Goal: Task Accomplishment & Management: Manage account settings

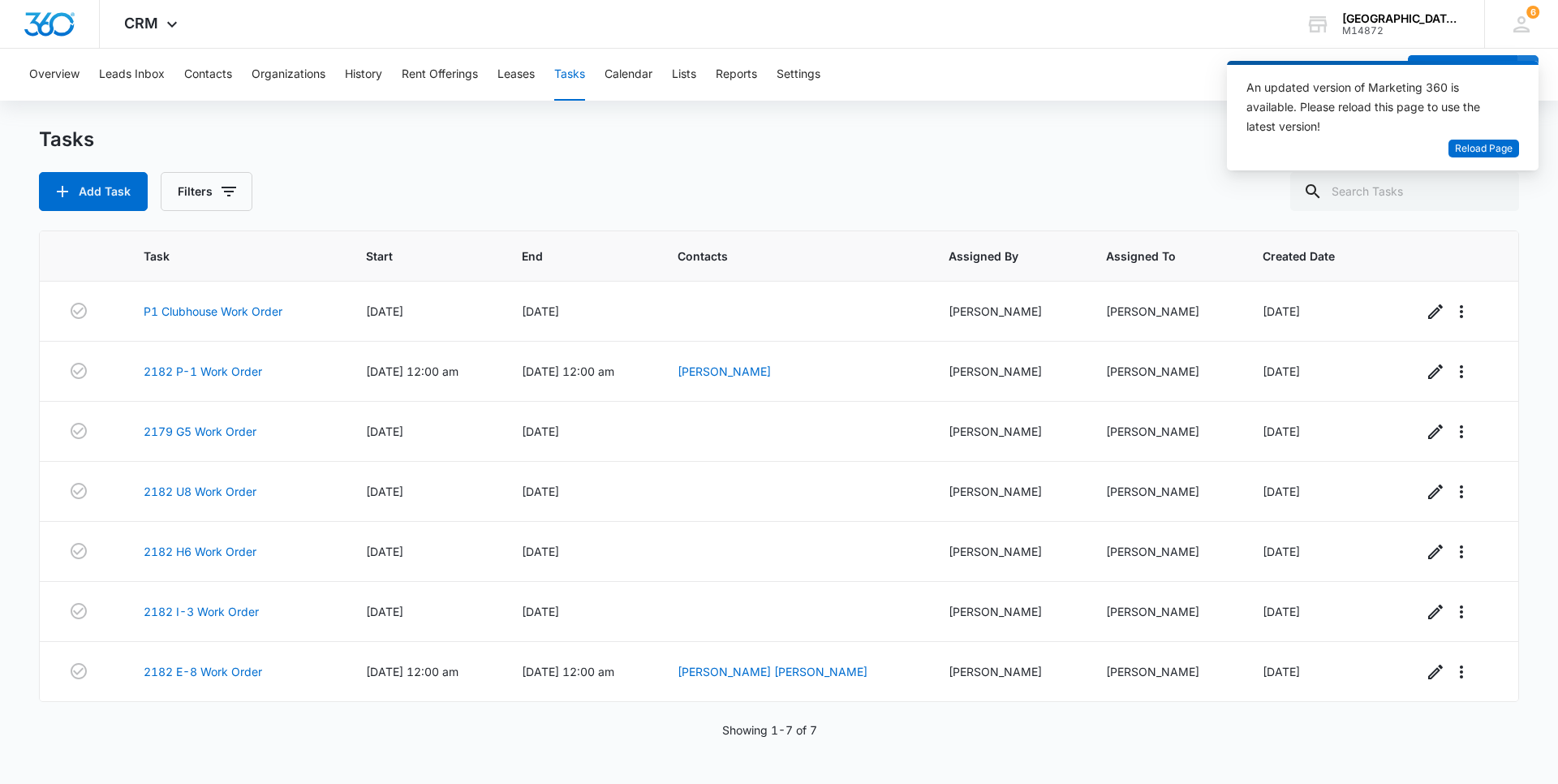
click at [1111, 230] on div "Tasks Add Task Filters Task Start End Contacts Assigned By Assigned To Created …" at bounding box center [779, 455] width 1480 height 656
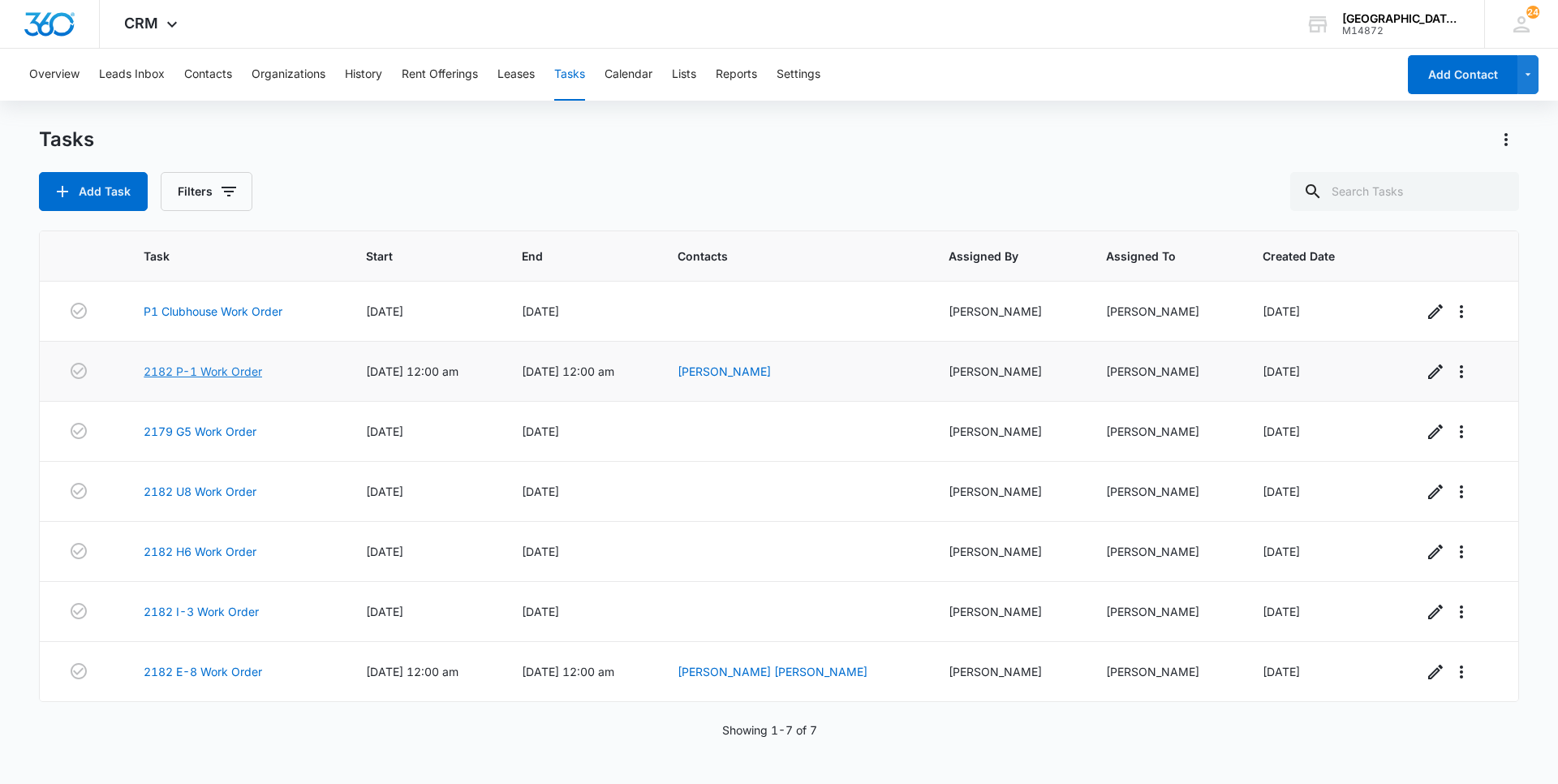
click at [193, 372] on link "2182 P-1 Work Order" at bounding box center [203, 371] width 119 height 17
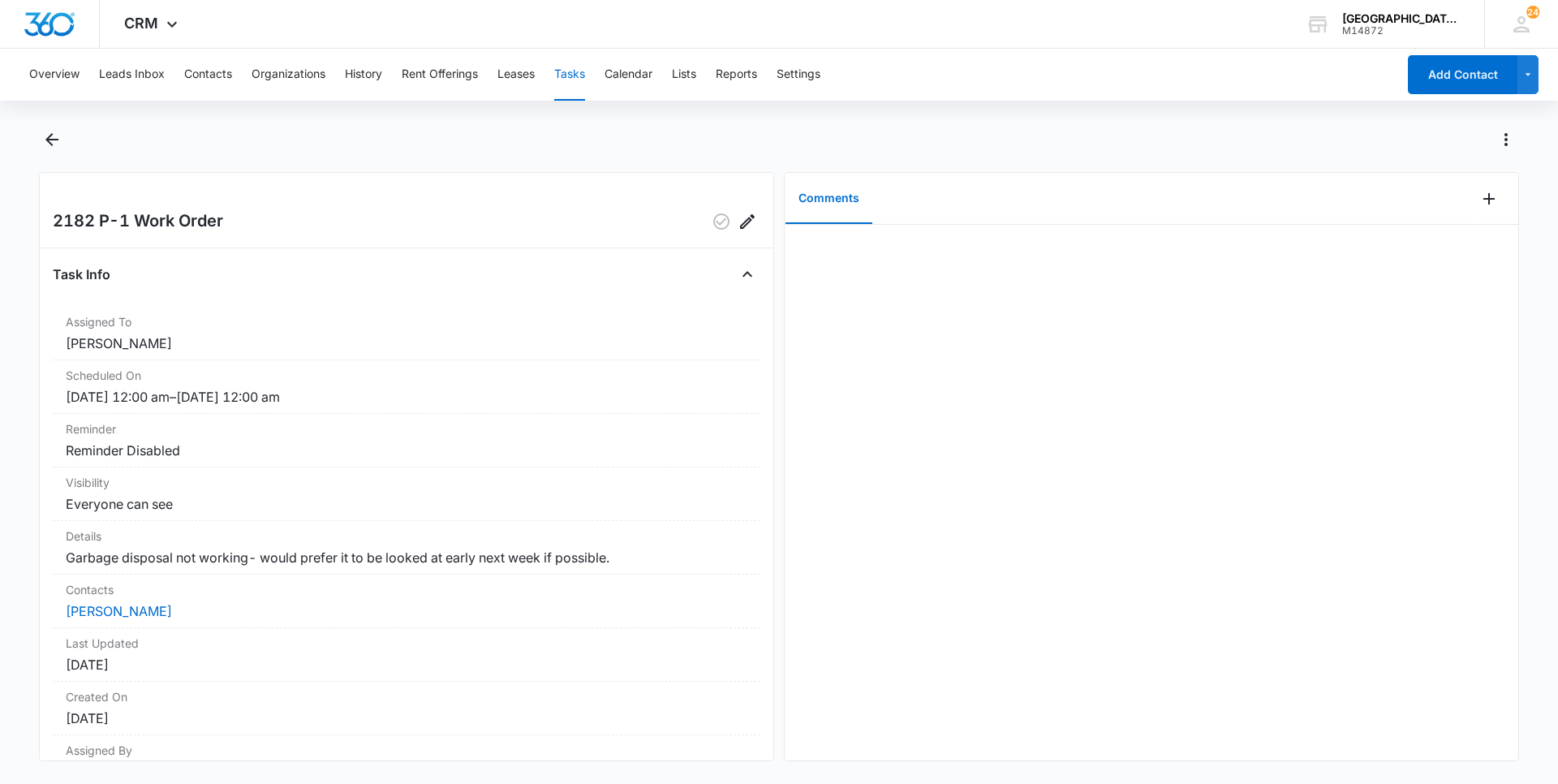
click at [1307, 305] on div at bounding box center [1152, 492] width 734 height 536
click at [1480, 206] on icon "Add Comment" at bounding box center [1489, 198] width 19 height 19
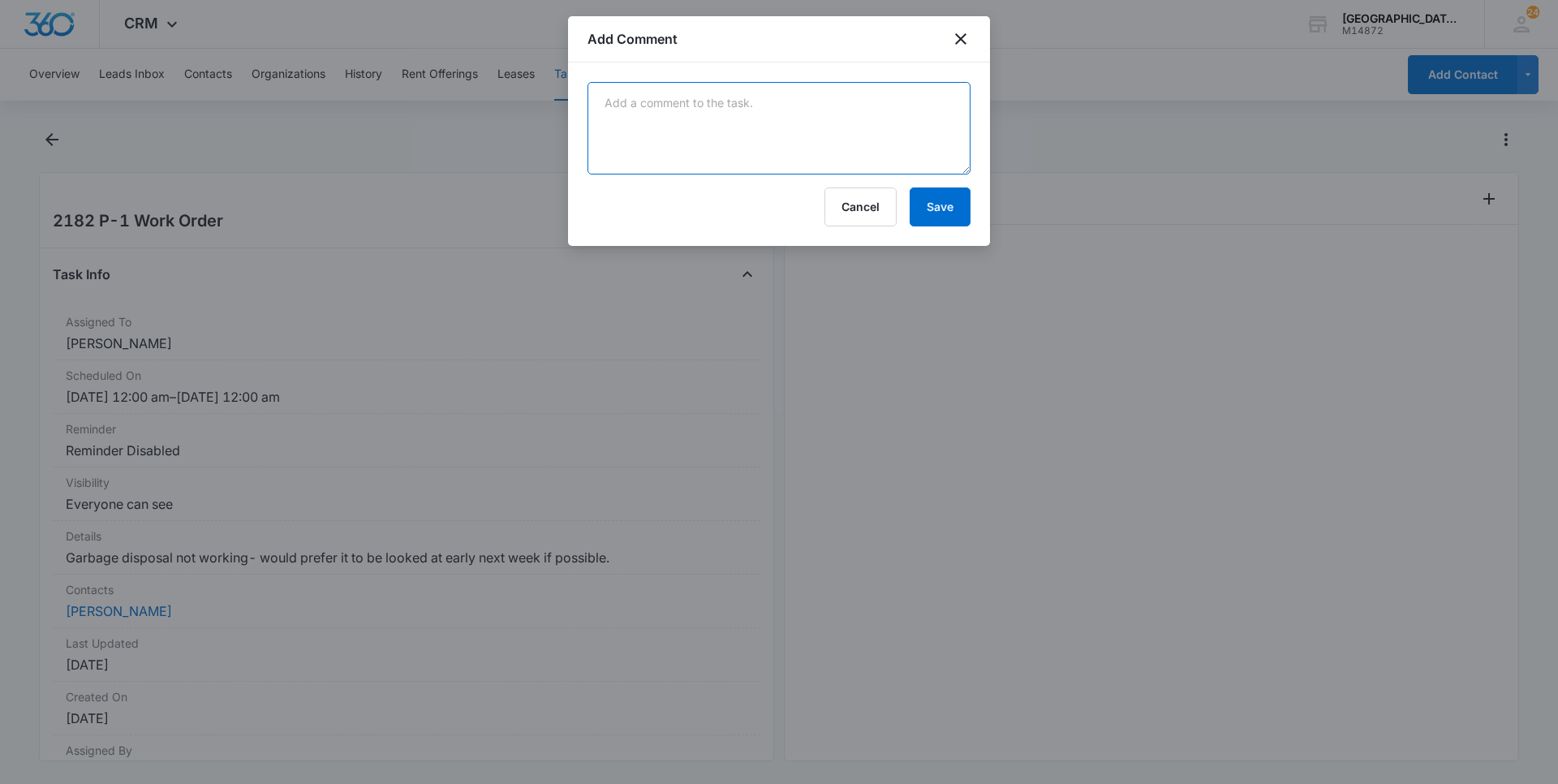
click at [656, 89] on textarea at bounding box center [779, 128] width 383 height 92
click at [928, 104] on textarea "needs new disposal, will come back tmrw or wednesday on the 13th" at bounding box center [779, 128] width 383 height 92
click at [957, 100] on textarea "needs new disposal, will come back tmrw or wednesday the 13th" at bounding box center [779, 128] width 383 height 92
click at [826, 104] on textarea "needs new disposal, will come back tmrw or wednesday the 13th" at bounding box center [779, 128] width 383 height 92
click at [960, 99] on textarea "needs new disposal, will come back tmrw or wednesday the 13th" at bounding box center [779, 128] width 383 height 92
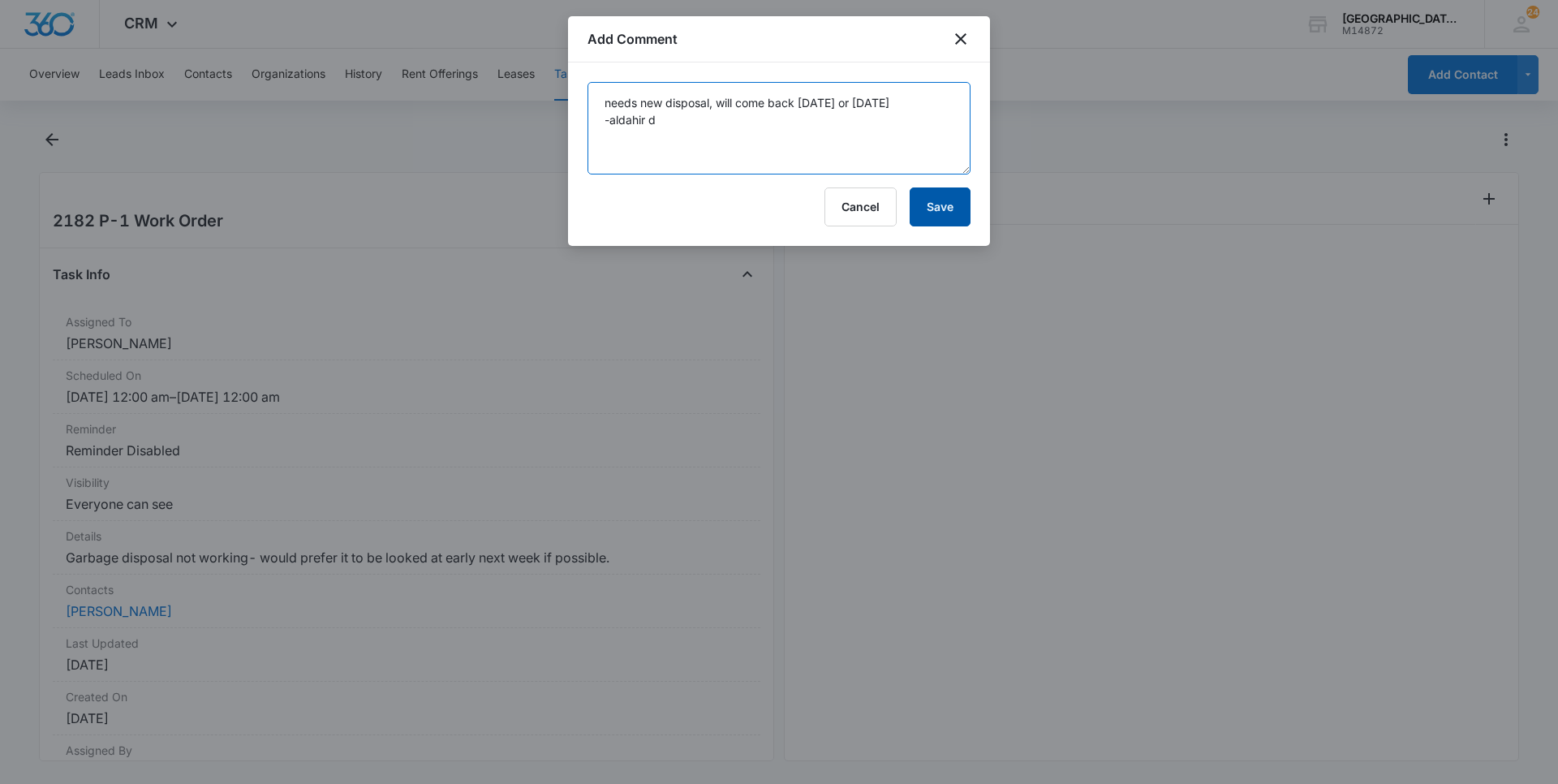
type textarea "needs new disposal, will come back tmrw or wednesday the 13th -aldahir d"
click at [937, 212] on button "Save" at bounding box center [940, 206] width 61 height 39
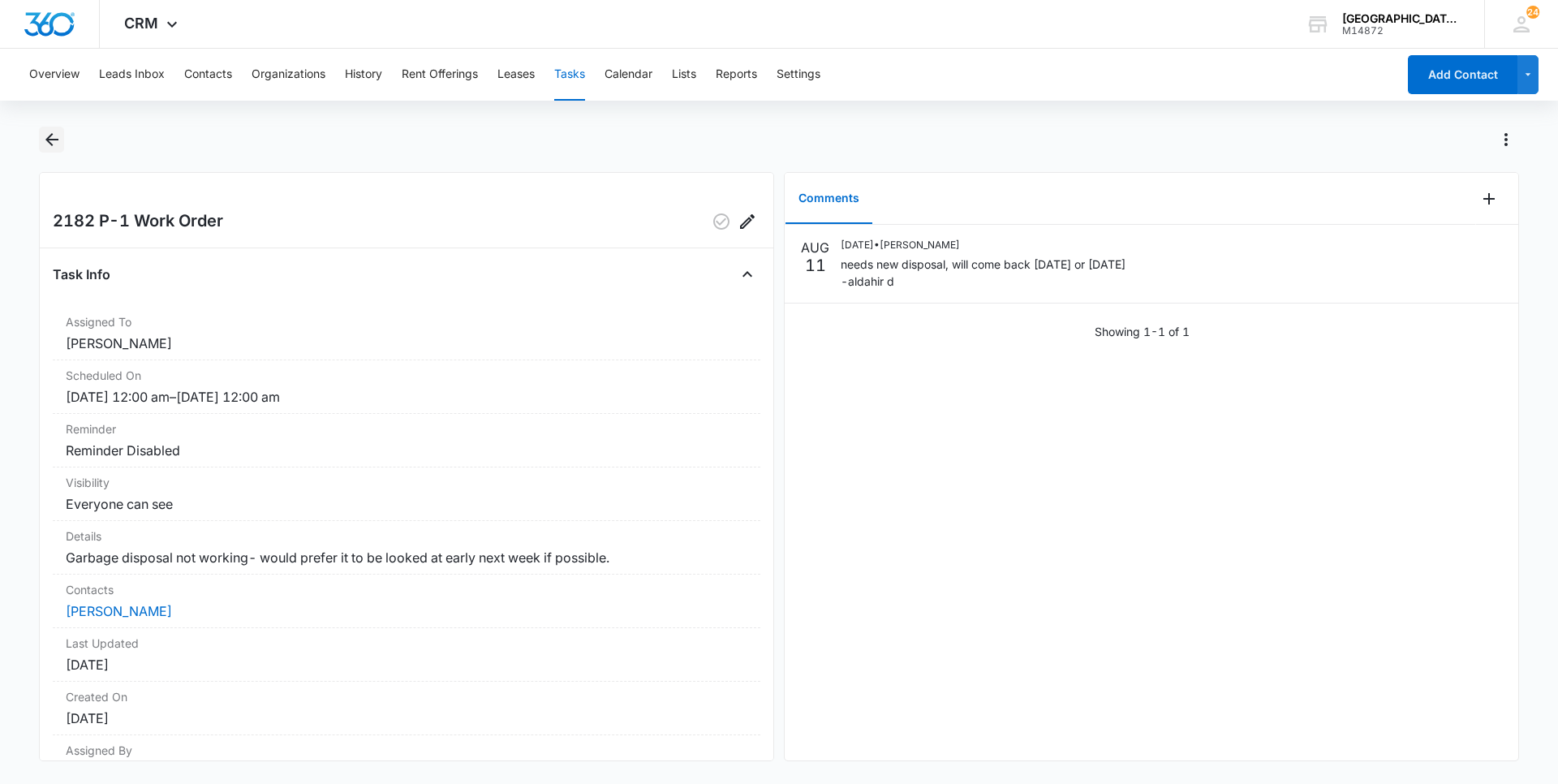
click at [46, 133] on icon "Back" at bounding box center [51, 139] width 19 height 19
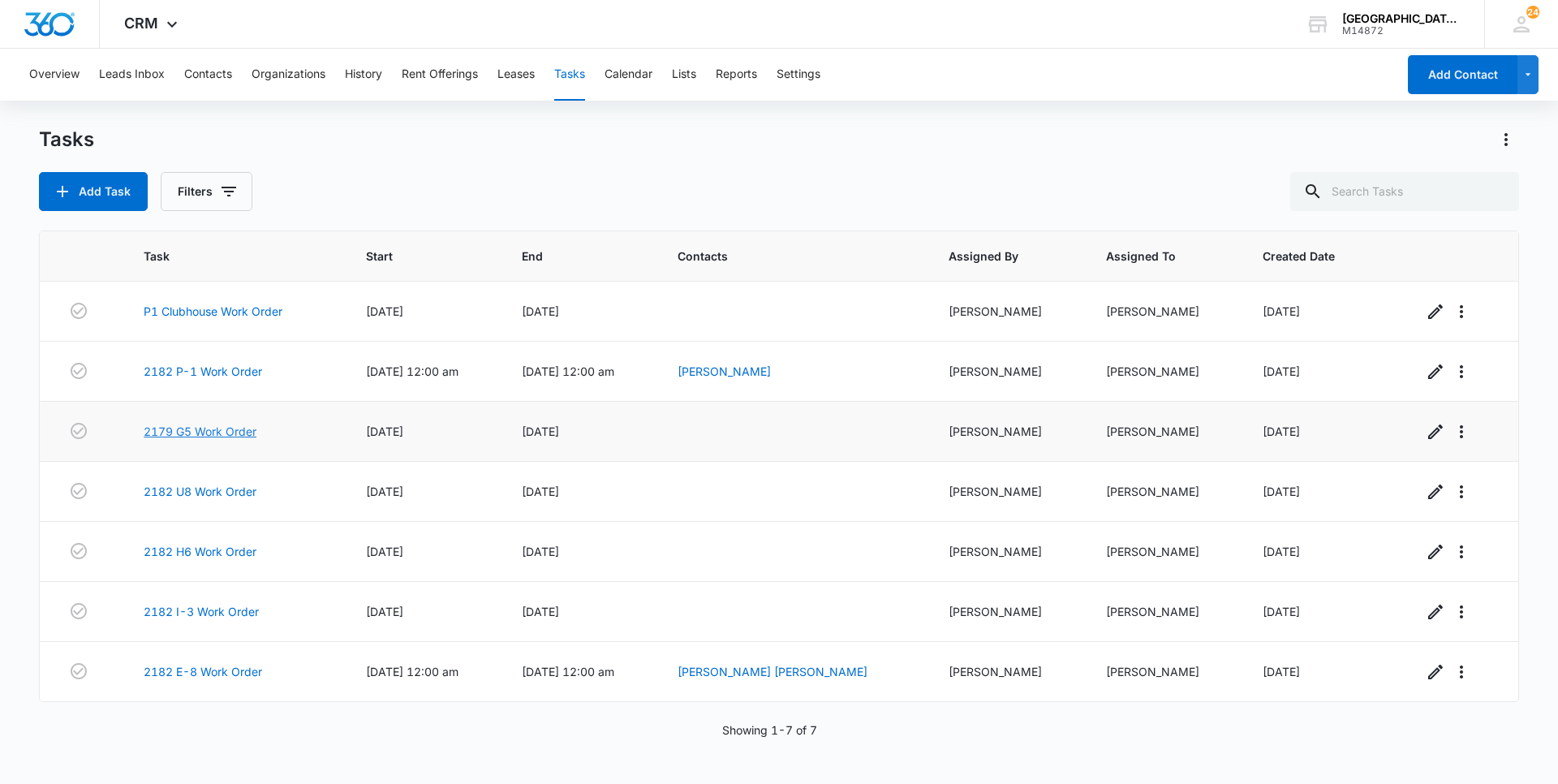
click at [216, 433] on link "2179 G5 Work Order" at bounding box center [200, 431] width 113 height 17
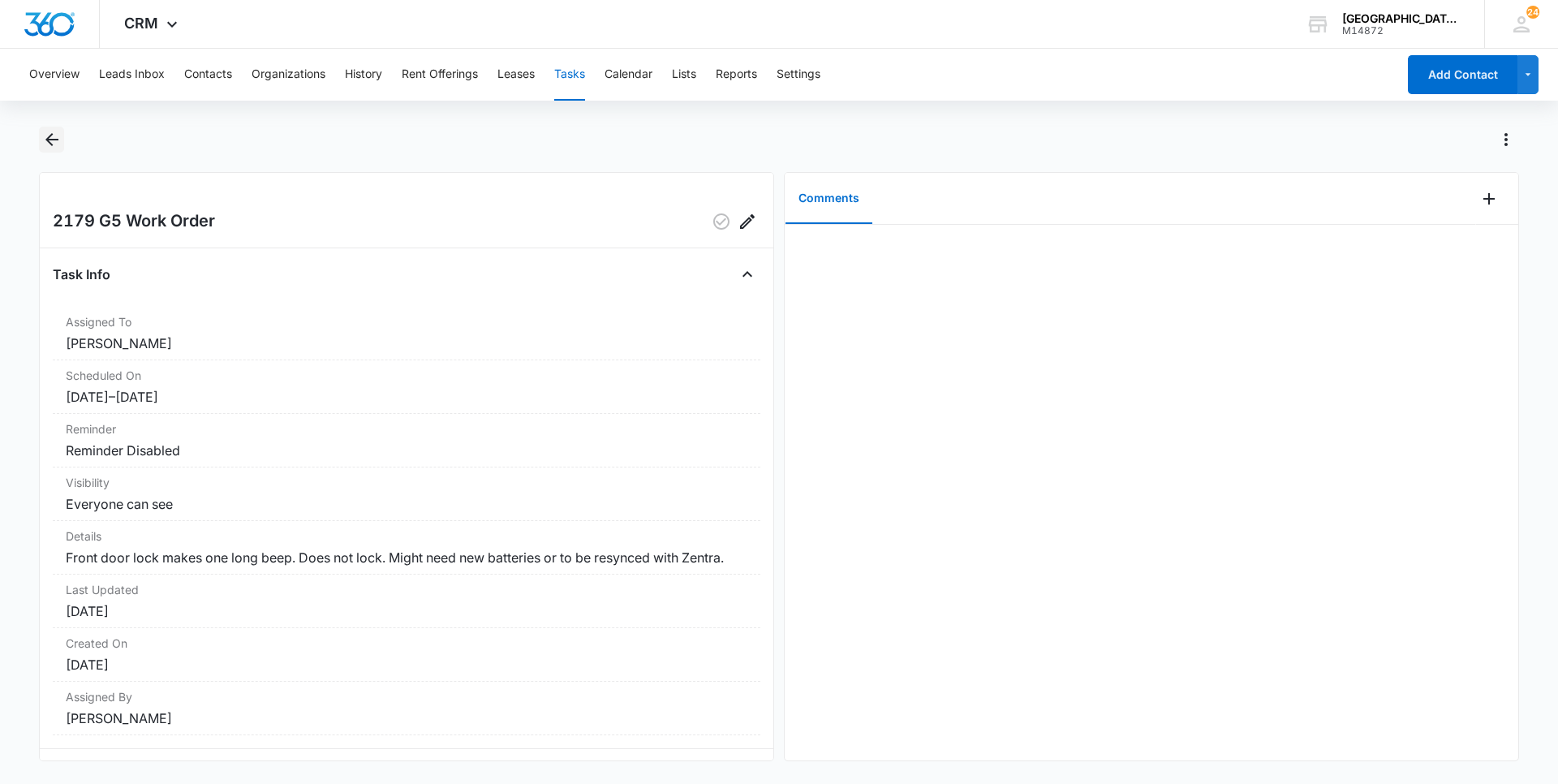
click at [50, 134] on icon "Back" at bounding box center [51, 139] width 19 height 19
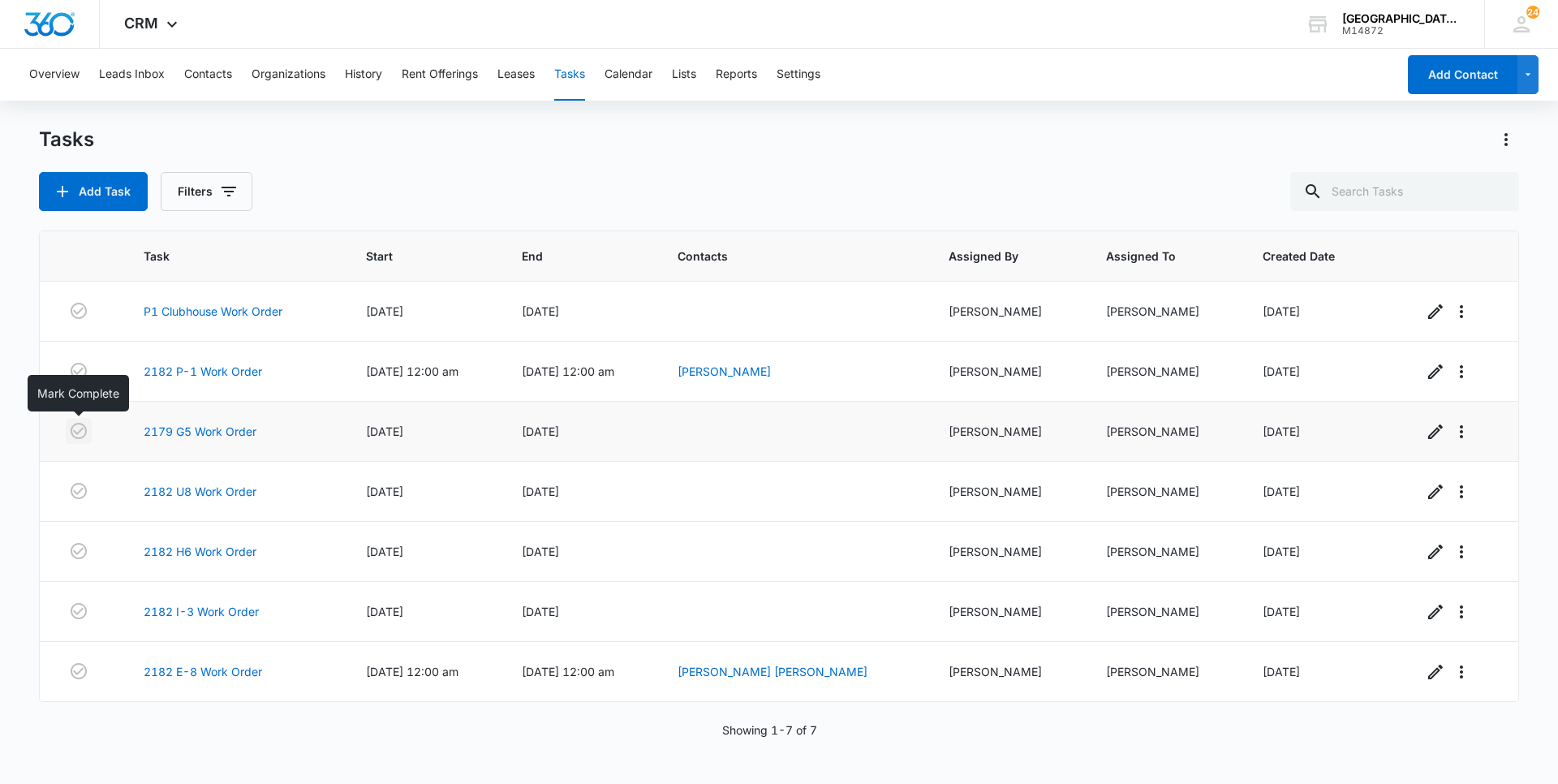
click at [81, 438] on icon "button" at bounding box center [78, 431] width 16 height 16
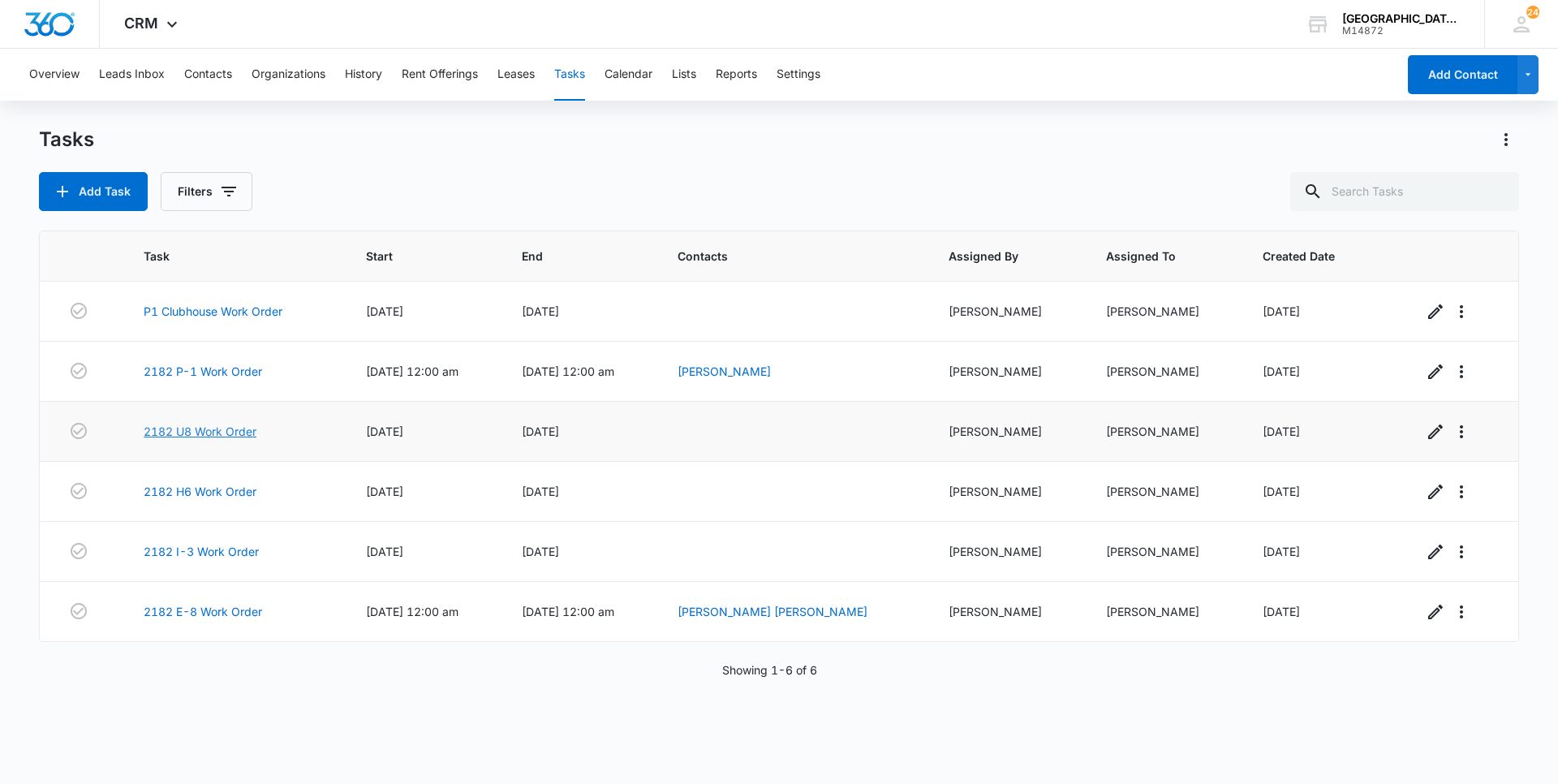
click at [237, 425] on link "2182 U8 Work Order" at bounding box center [200, 431] width 113 height 17
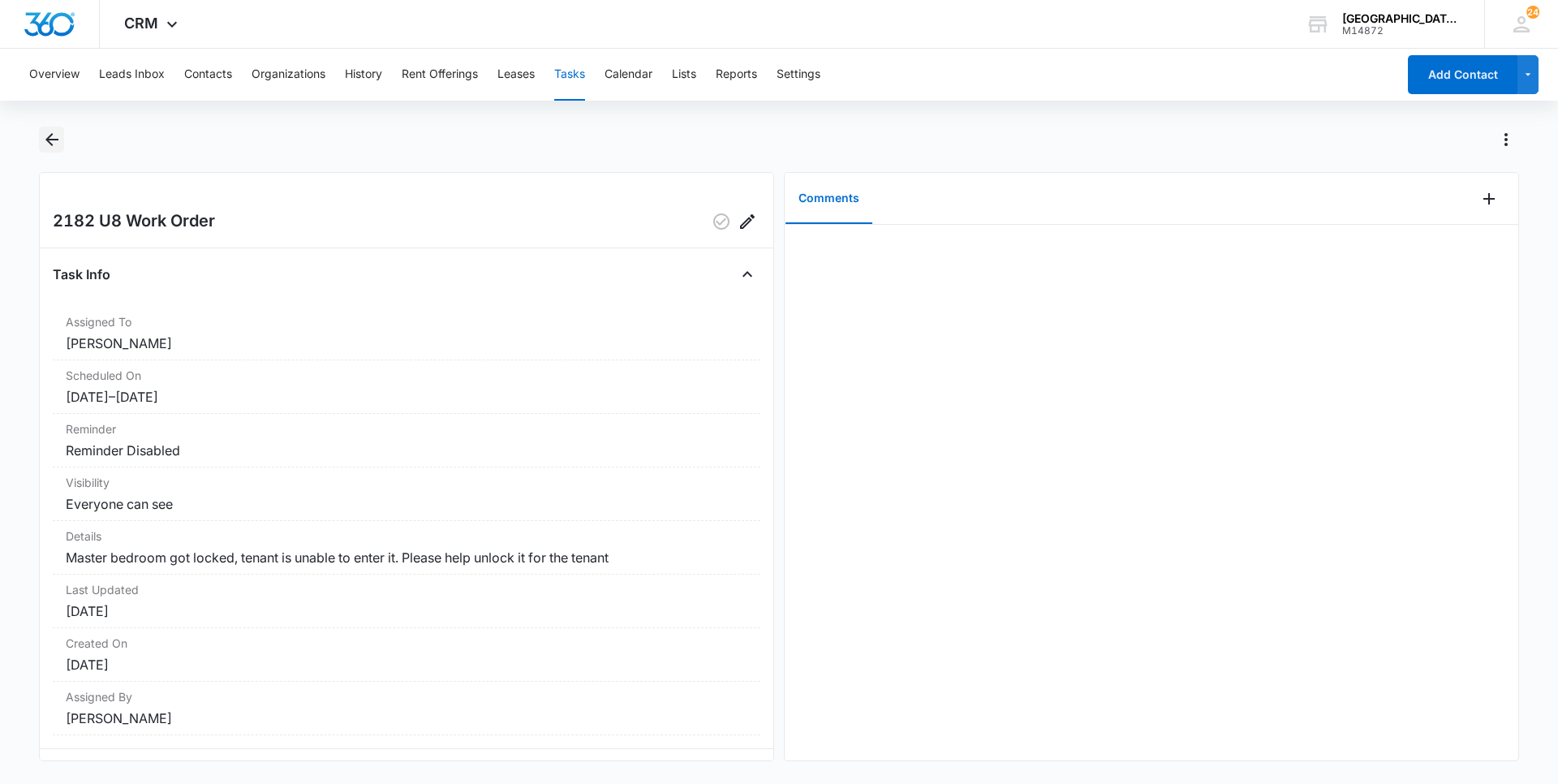
click at [48, 135] on icon "Back" at bounding box center [51, 139] width 19 height 19
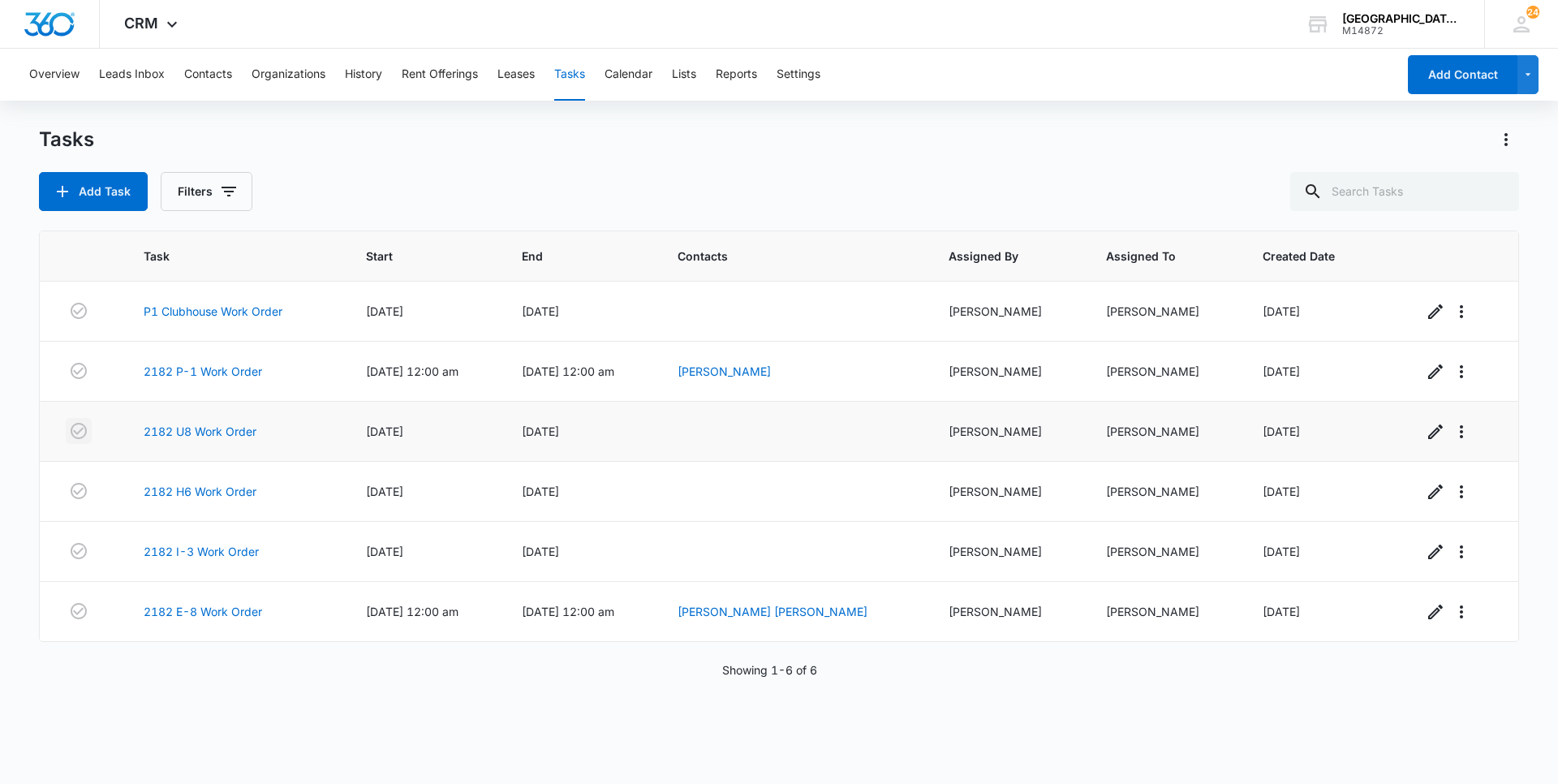
click at [76, 426] on icon "button" at bounding box center [78, 431] width 19 height 19
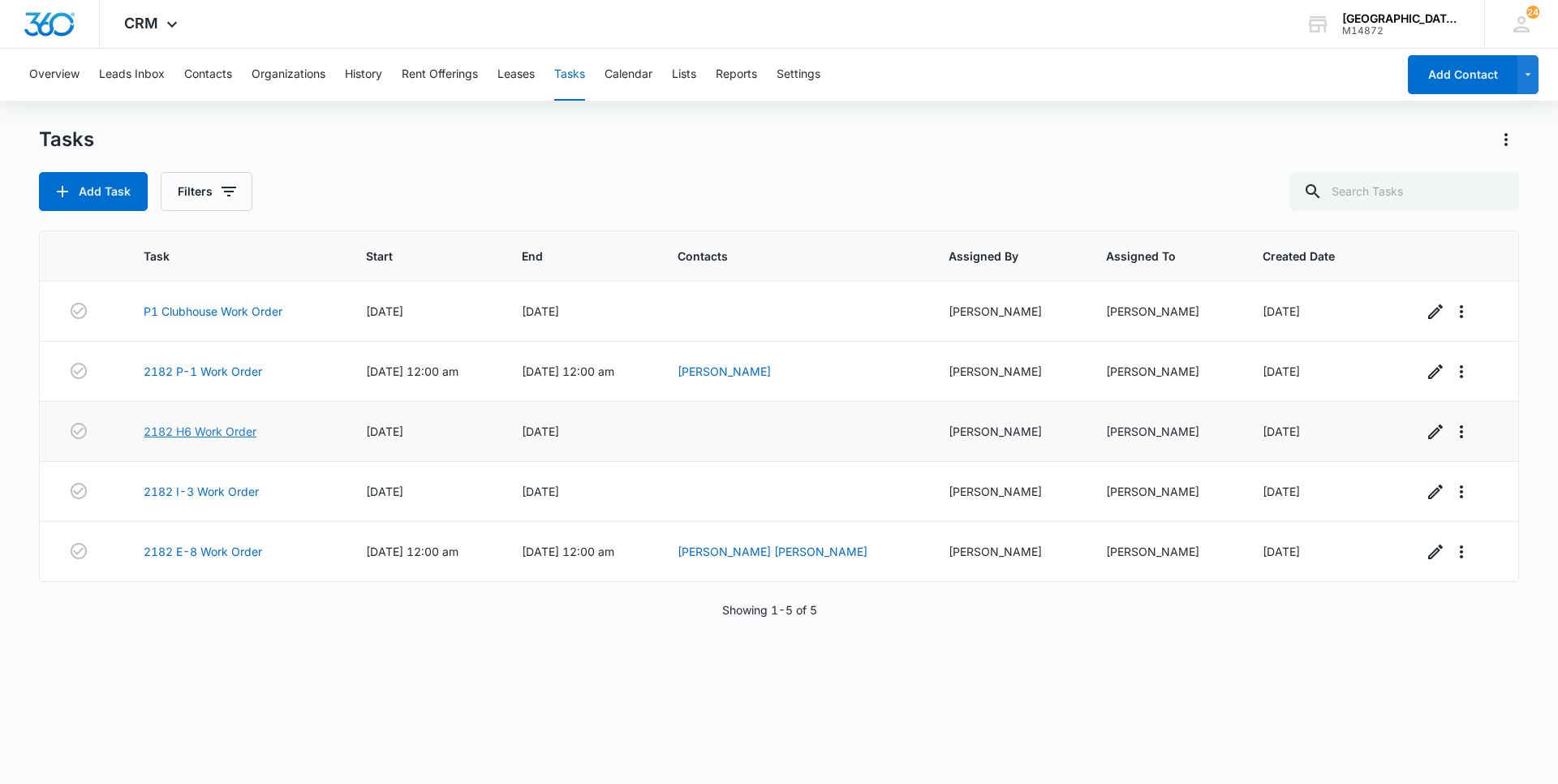
click at [189, 434] on link "2182 H6 Work Order" at bounding box center [200, 431] width 113 height 17
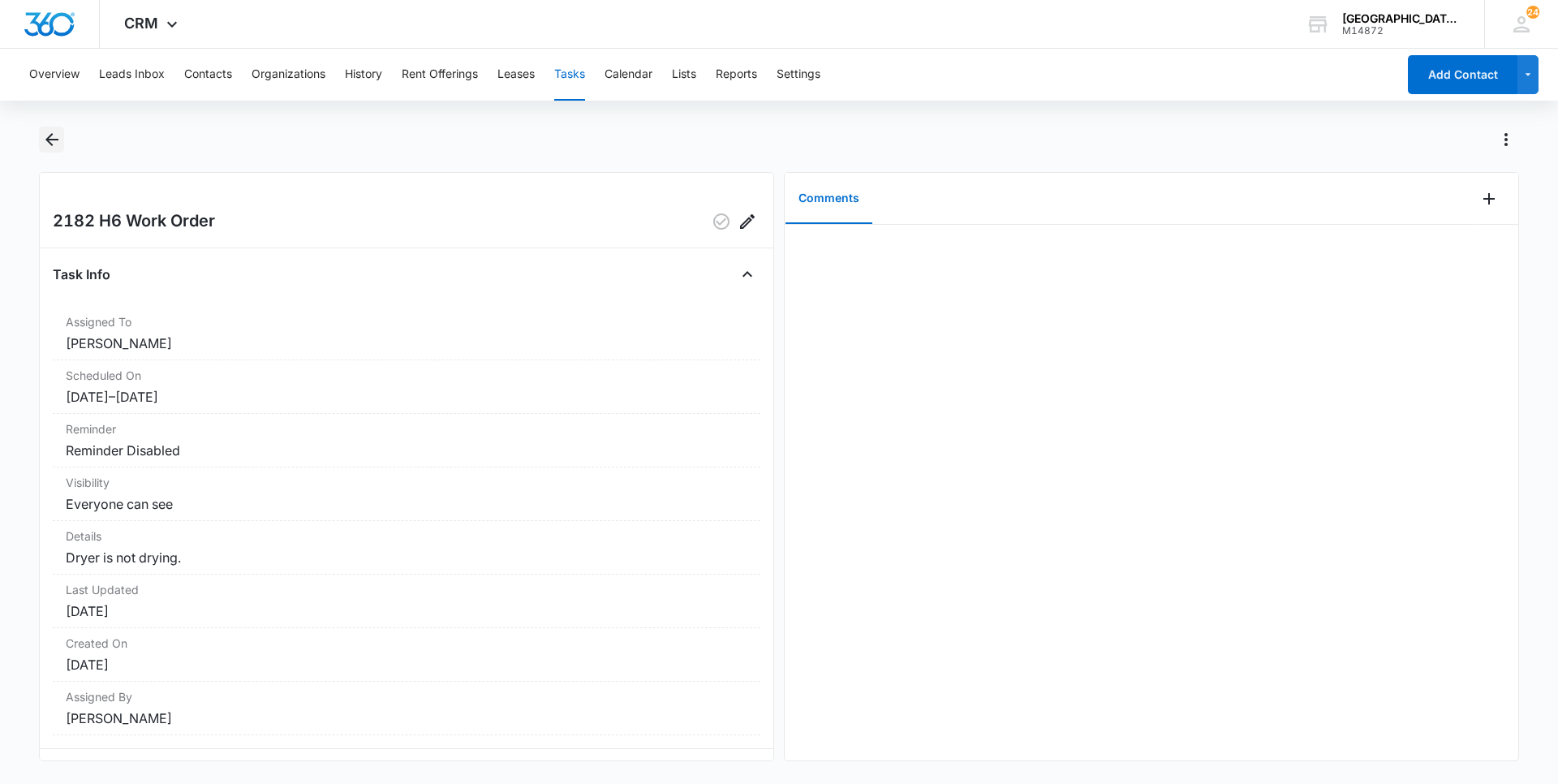
click at [58, 142] on icon "Back" at bounding box center [51, 139] width 19 height 19
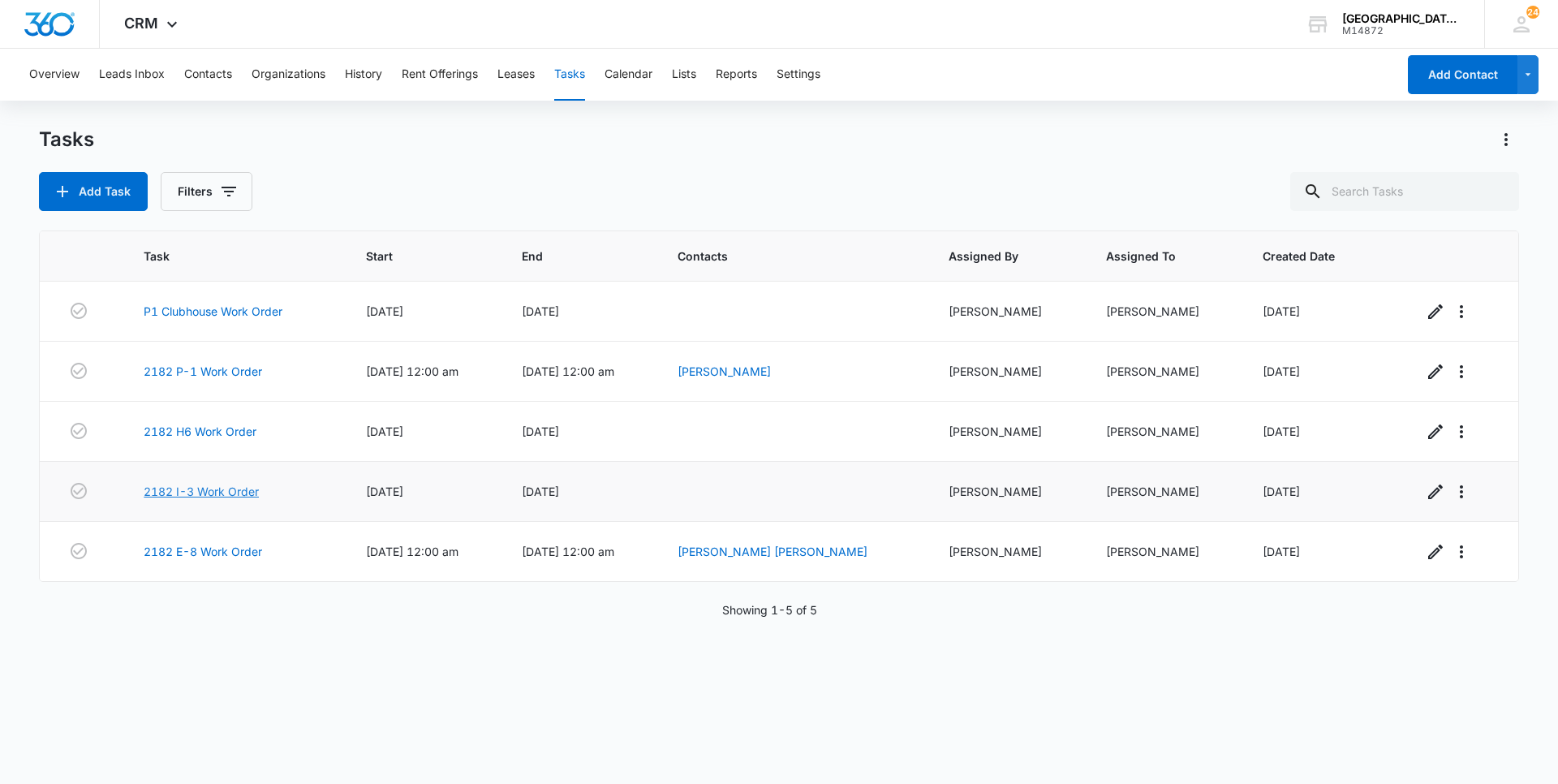
click at [175, 489] on link "2182 I-3 Work Order" at bounding box center [201, 491] width 115 height 17
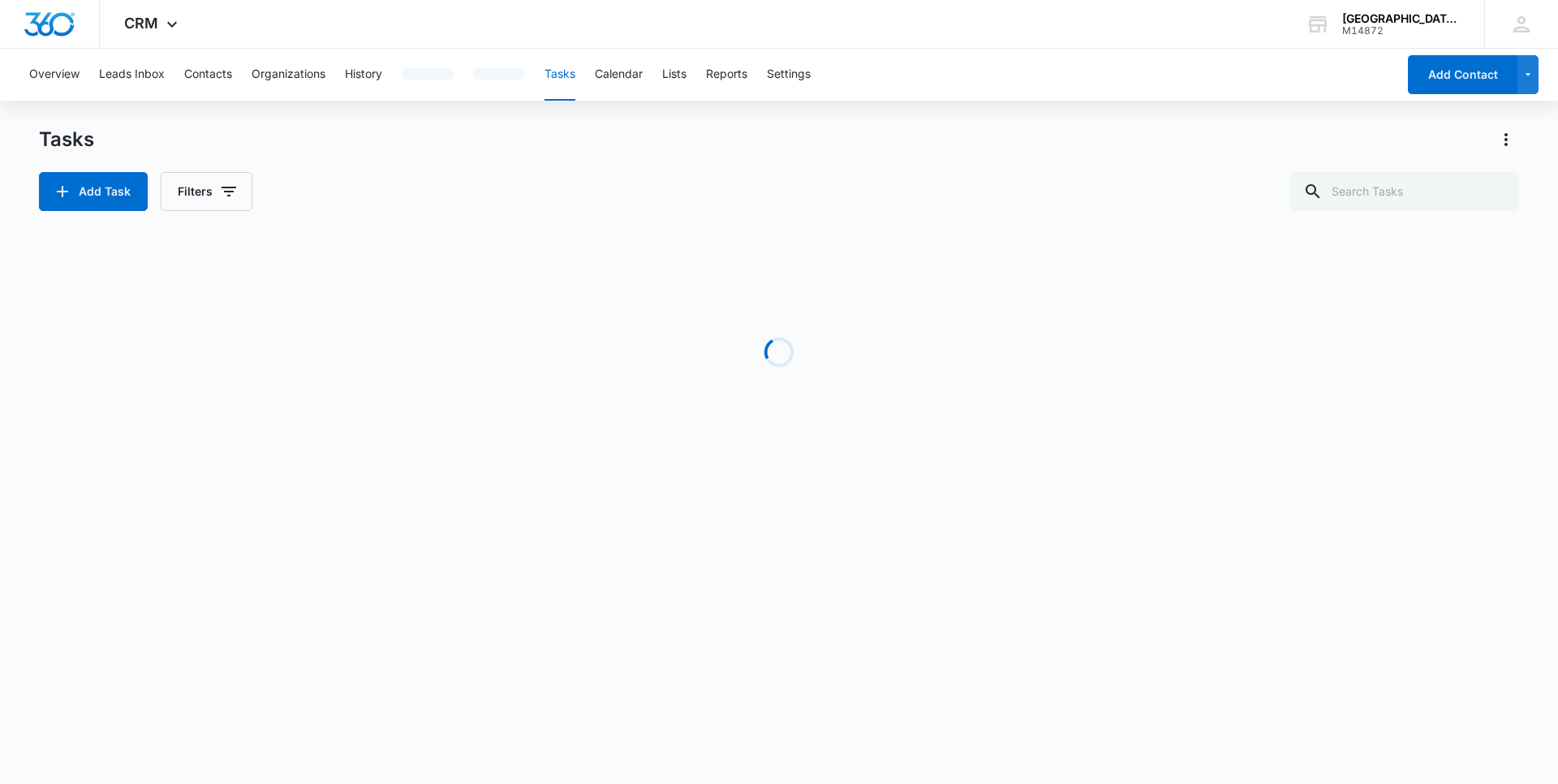
drag, startPoint x: 370, startPoint y: 642, endPoint x: 136, endPoint y: 782, distance: 272.7
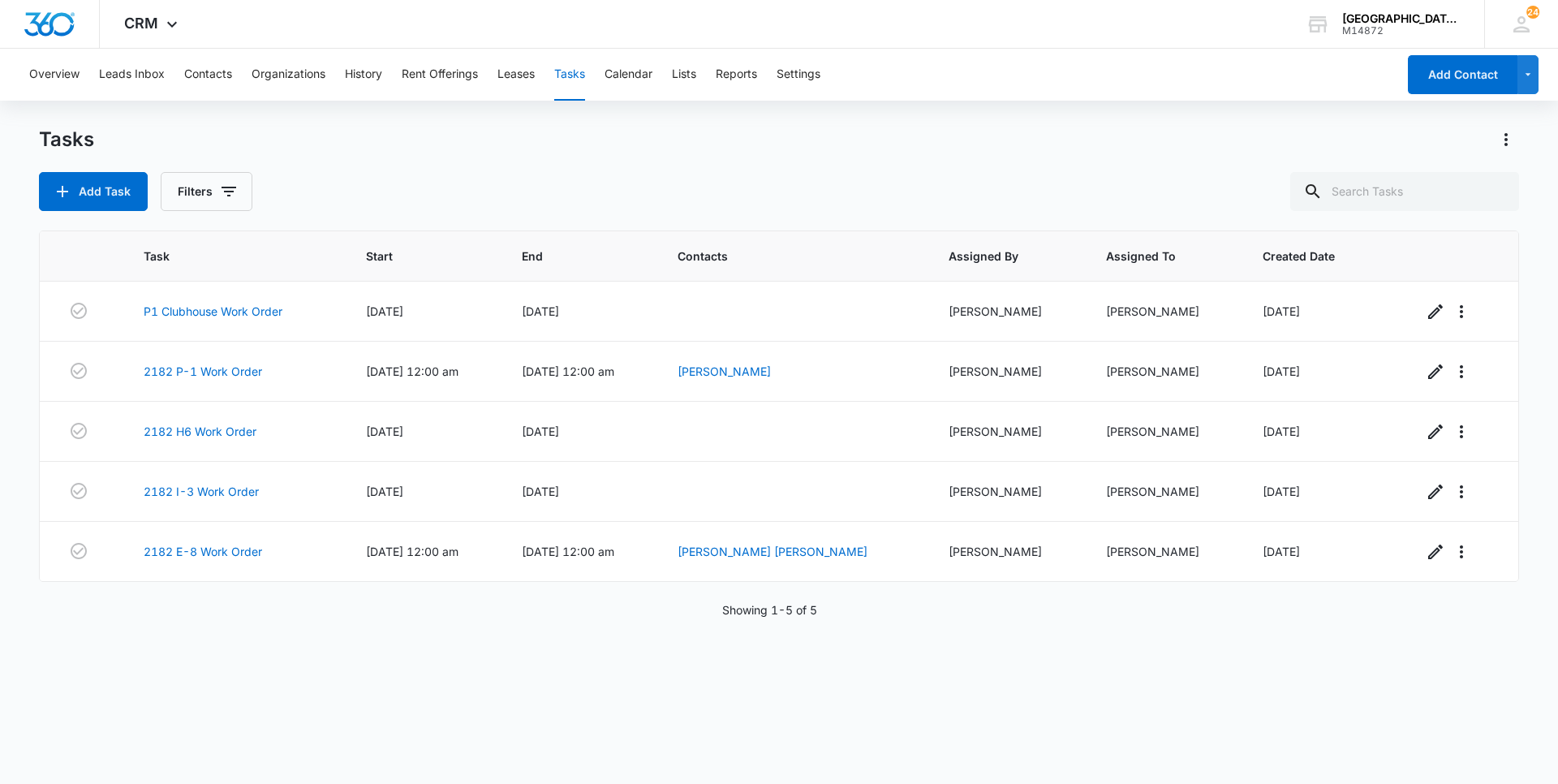
drag, startPoint x: 136, startPoint y: 782, endPoint x: 56, endPoint y: 657, distance: 148.4
click at [56, 657] on div "Task Start End Contacts Assigned By Assigned To Created Date P1 Clubhouse Work …" at bounding box center [779, 497] width 1480 height 532
click at [194, 549] on link "2182 E-8 Work Order" at bounding box center [203, 551] width 119 height 17
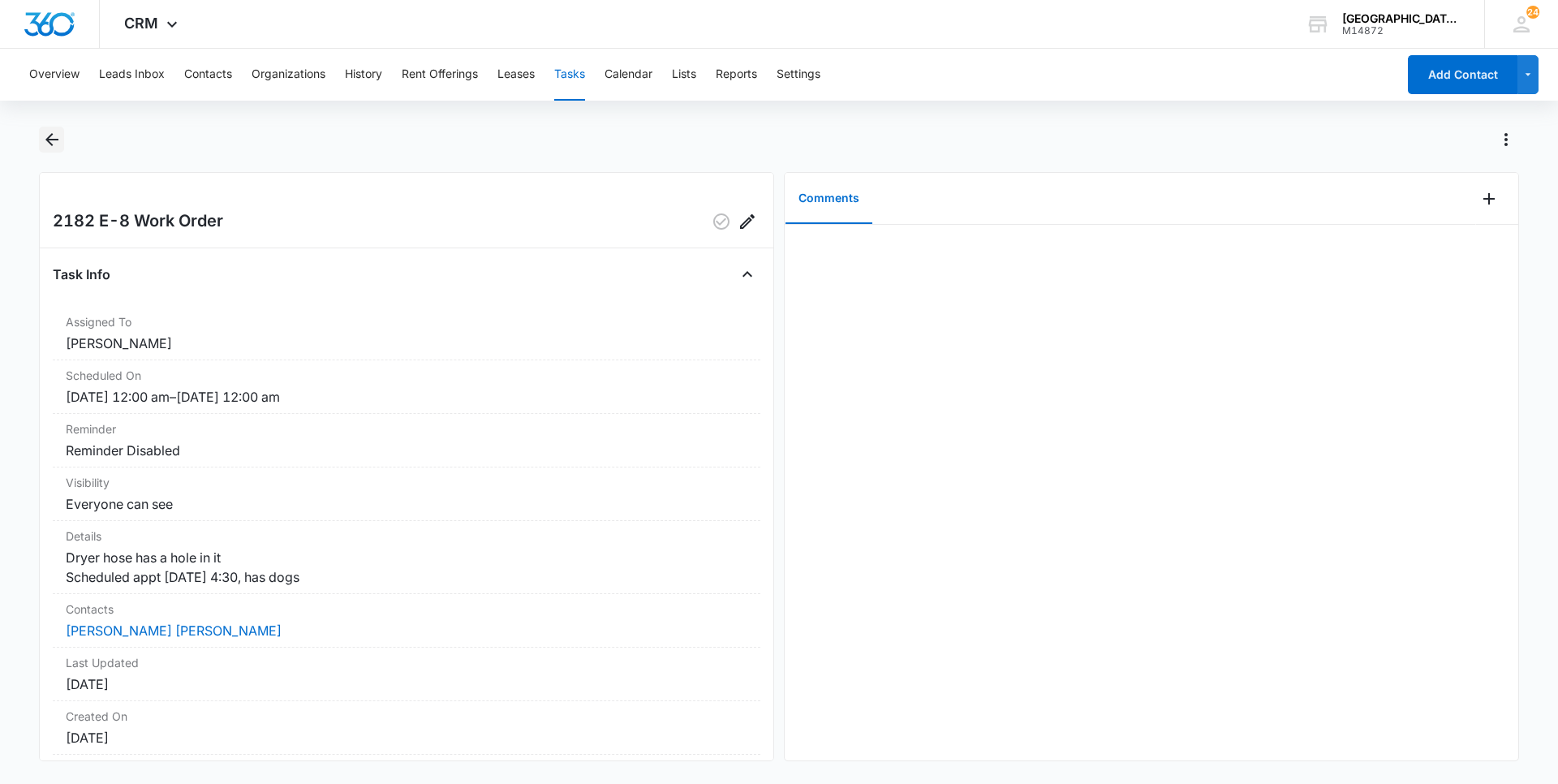
click at [43, 138] on icon "Back" at bounding box center [51, 139] width 19 height 19
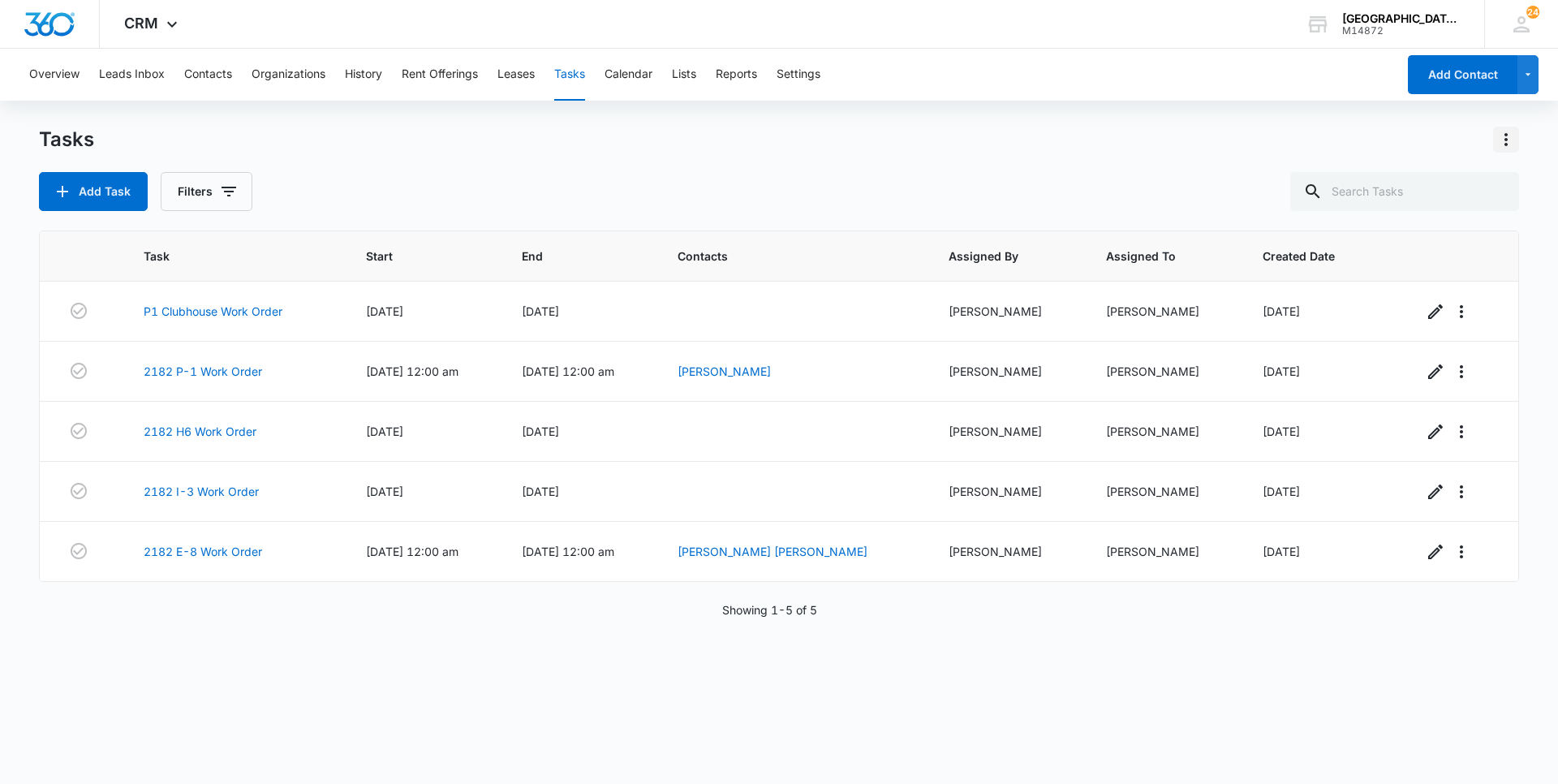
click at [1507, 136] on icon "Actions" at bounding box center [1506, 139] width 19 height 19
click at [1197, 158] on div "Tasks Add Task Filters" at bounding box center [779, 169] width 1480 height 84
click at [376, 76] on button "History" at bounding box center [363, 74] width 37 height 52
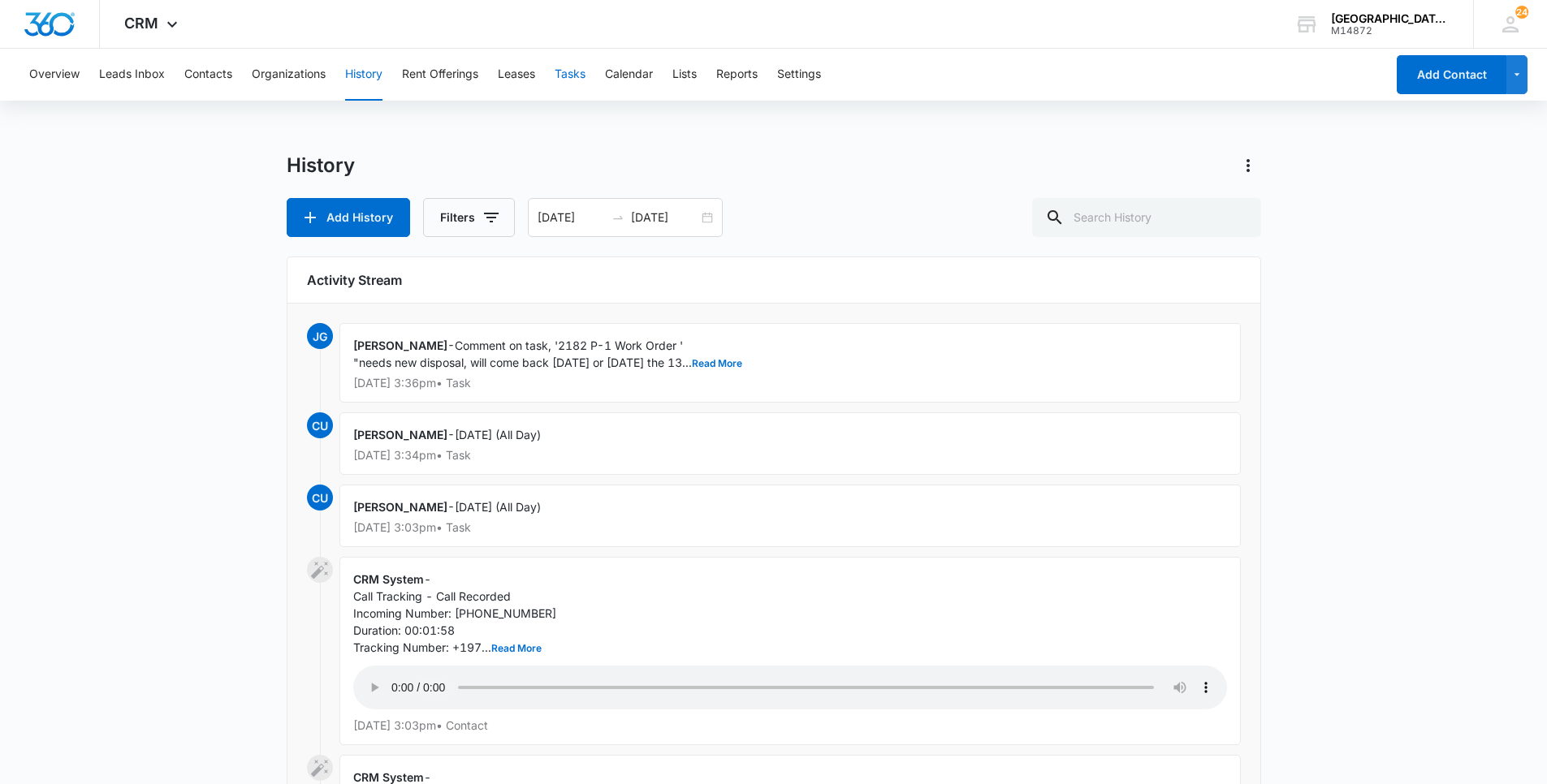
click at [571, 78] on button "Tasks" at bounding box center [570, 74] width 31 height 52
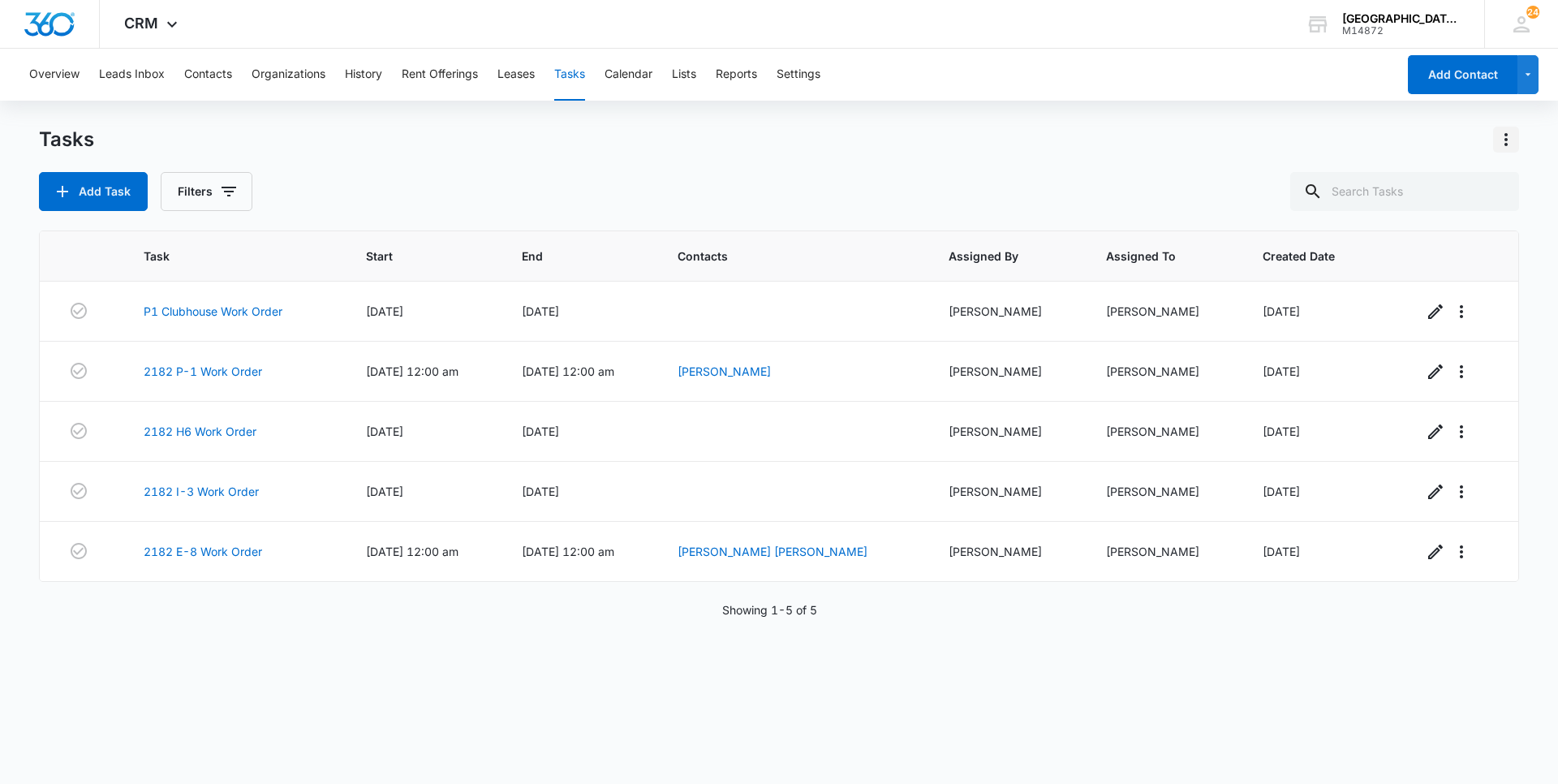
click at [1508, 130] on icon "Actions" at bounding box center [1506, 139] width 19 height 19
click at [1136, 214] on div "Tasks Import Tasks Export Task Task Templates Add Task Filters Task Start End C…" at bounding box center [779, 455] width 1480 height 656
click at [1306, 251] on span "Created Date" at bounding box center [1312, 256] width 98 height 17
click at [216, 184] on button "Filters" at bounding box center [206, 192] width 91 height 39
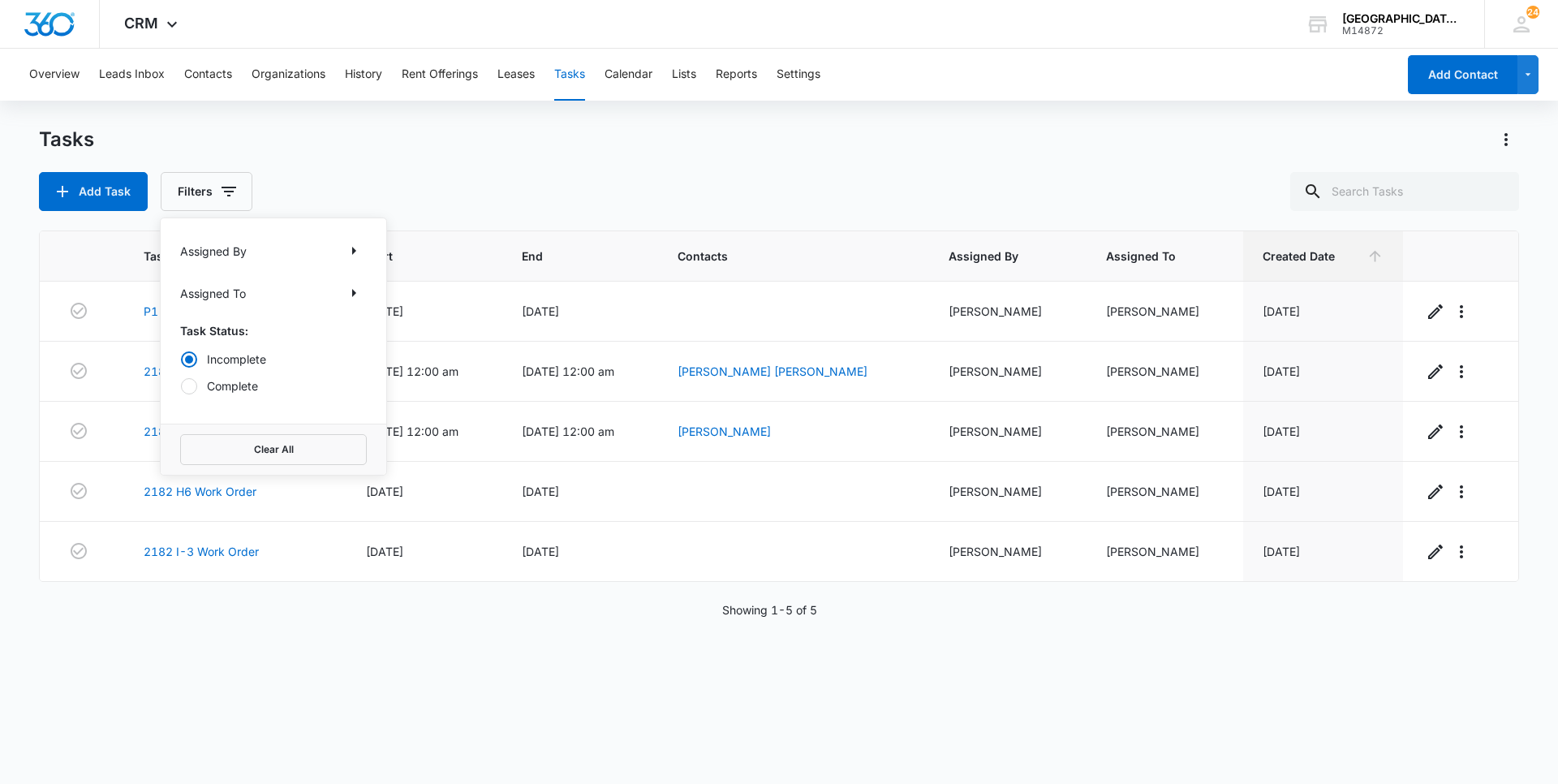
click at [252, 392] on label "Complete" at bounding box center [273, 386] width 187 height 17
click at [181, 386] on input "Complete" at bounding box center [180, 385] width 1 height 1
radio input "false"
radio input "true"
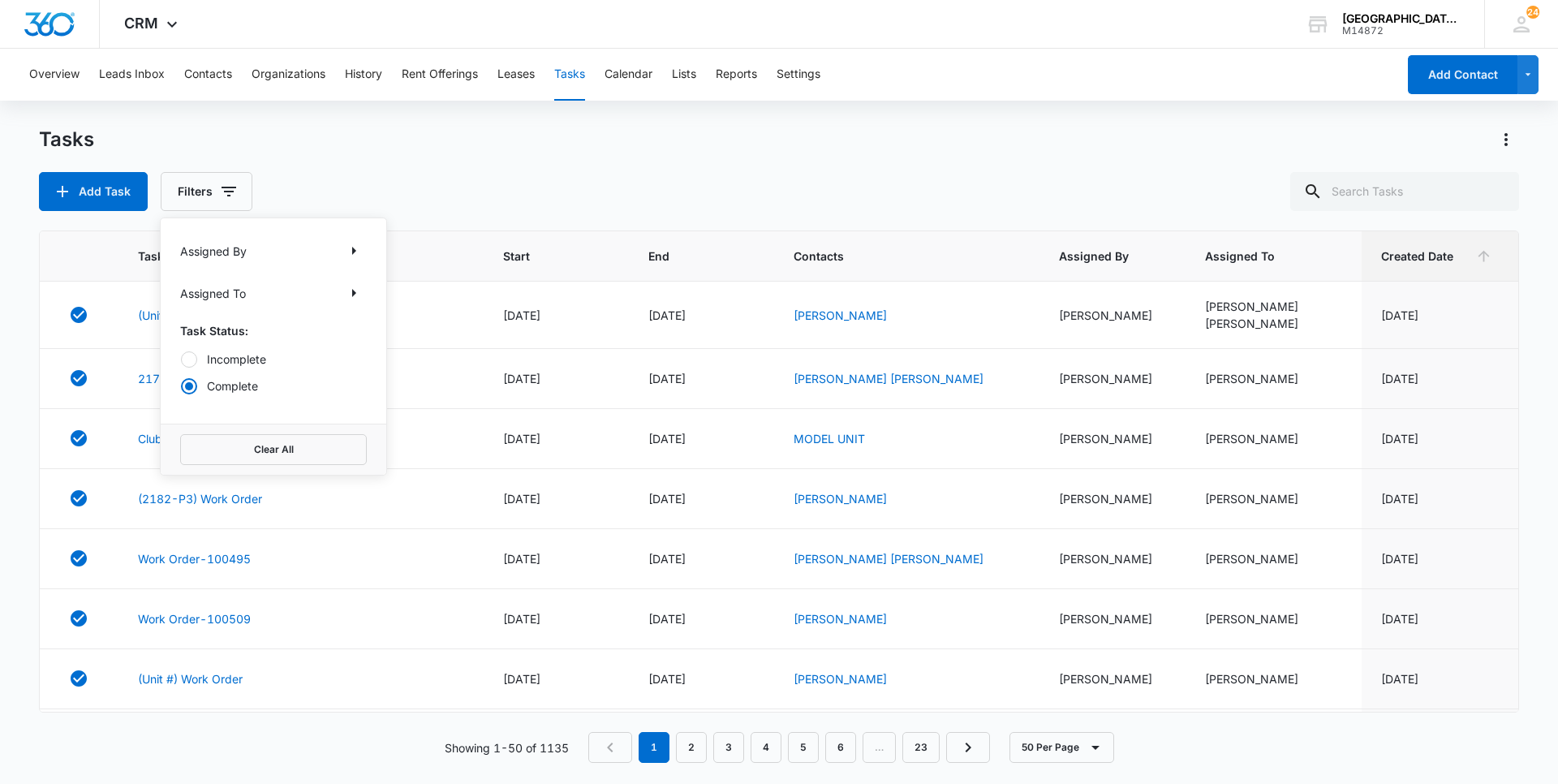
click at [619, 158] on div "Tasks Add Task Filters Assigned By Assigned To Task Status: Incomplete Complete…" at bounding box center [779, 169] width 1480 height 84
click at [153, 319] on link "(Unit #) Work Order" at bounding box center [190, 315] width 105 height 17
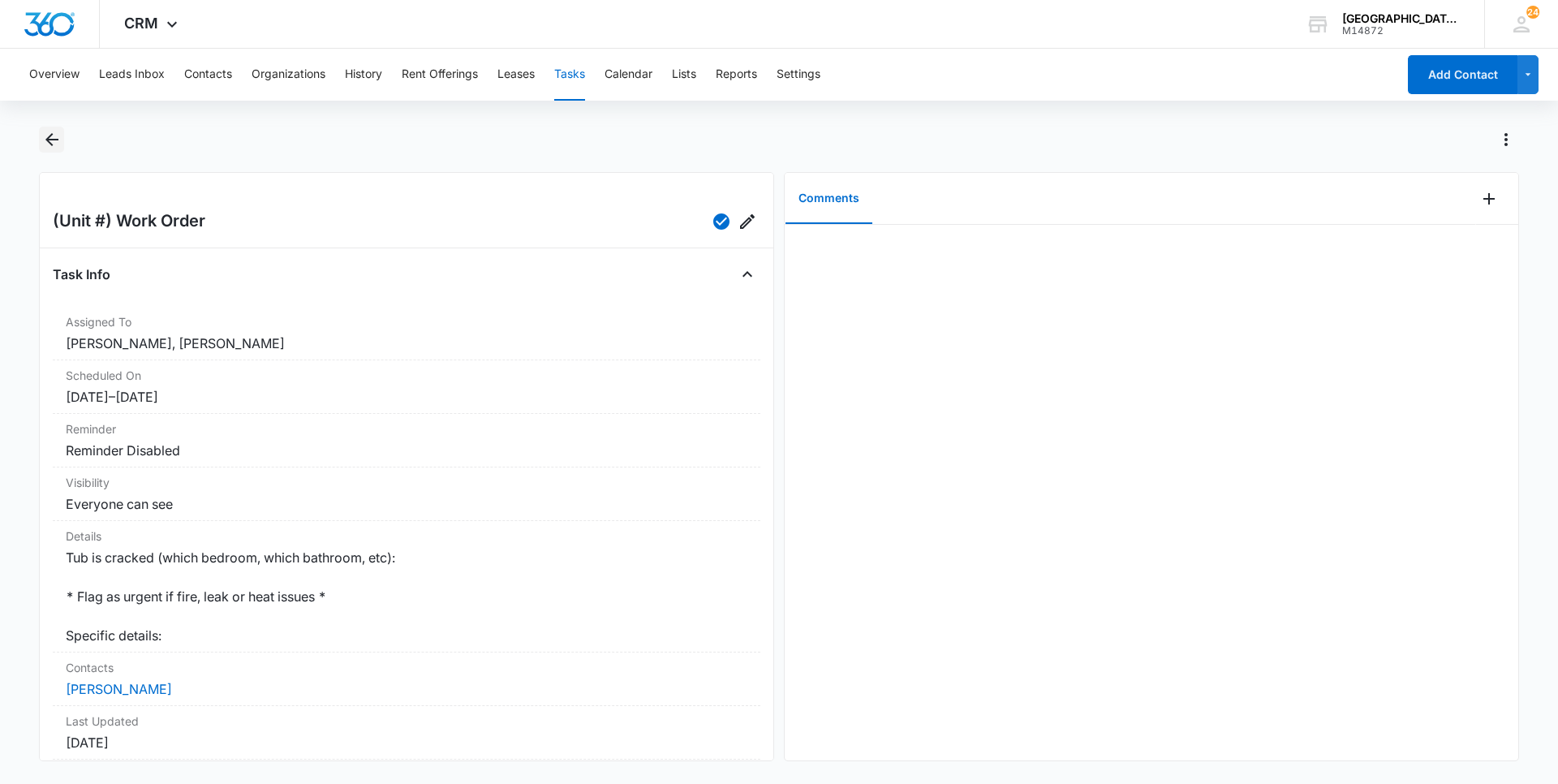
click at [54, 139] on icon "Back" at bounding box center [52, 140] width 13 height 13
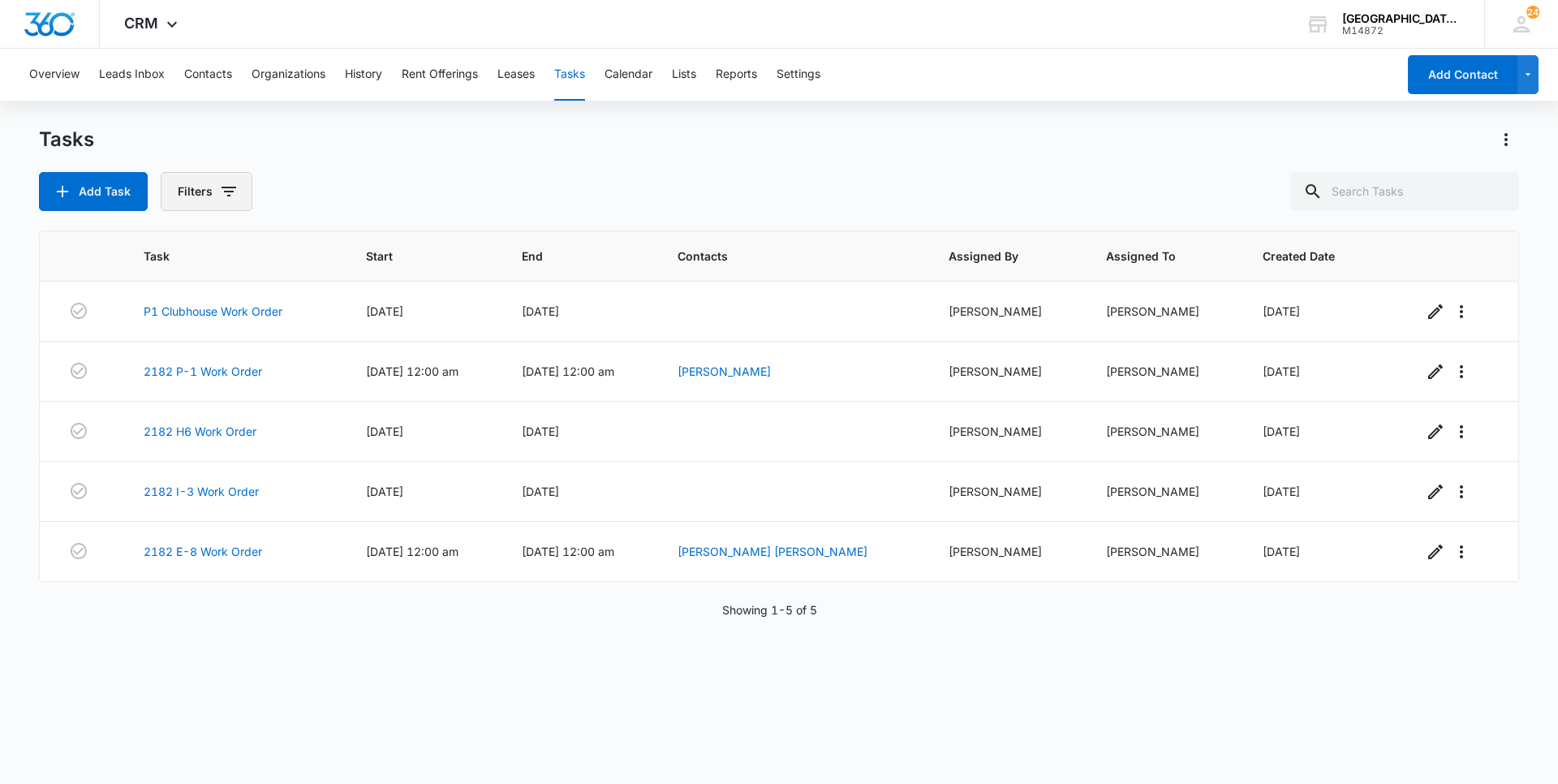
click at [189, 190] on button "Filters" at bounding box center [206, 192] width 91 height 39
click at [255, 387] on label "Complete" at bounding box center [273, 386] width 187 height 17
click at [181, 386] on input "Complete" at bounding box center [180, 385] width 1 height 1
radio input "false"
radio input "true"
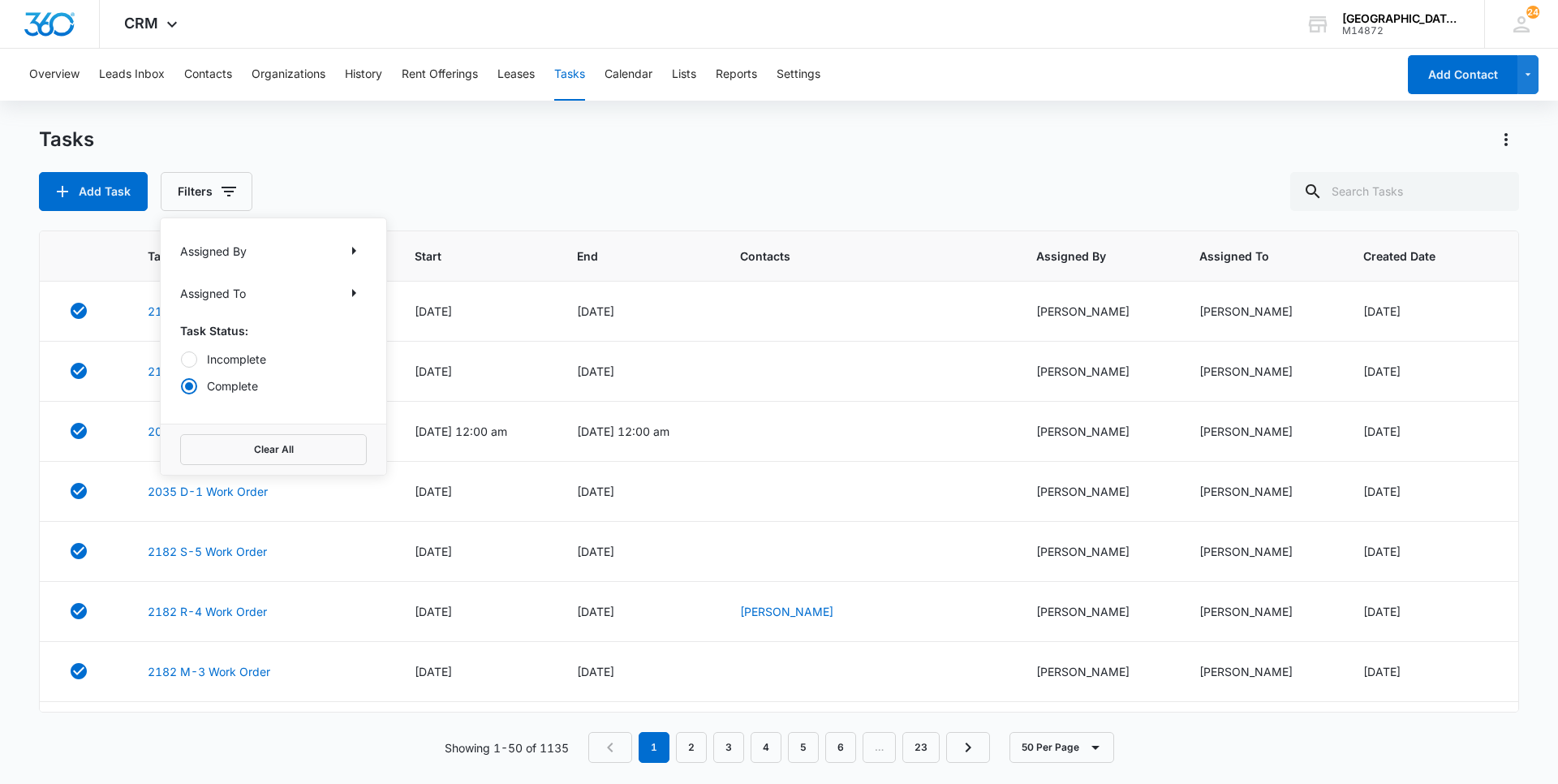
click at [434, 161] on div "Tasks Add Task Filters Assigned By Assigned To Task Status: Incomplete Complete…" at bounding box center [779, 169] width 1480 height 84
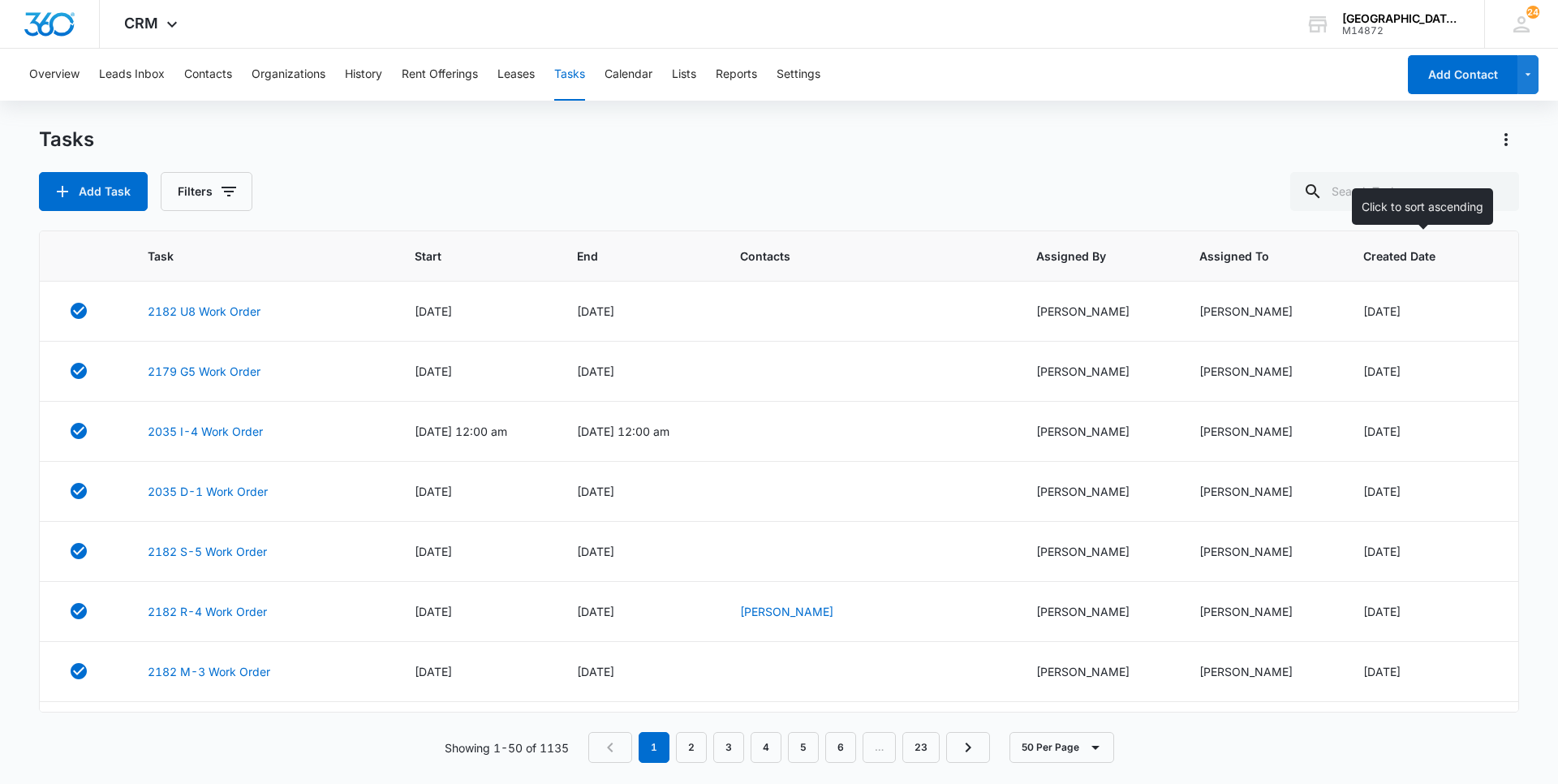
click at [1390, 264] on span "Created Date" at bounding box center [1417, 256] width 106 height 17
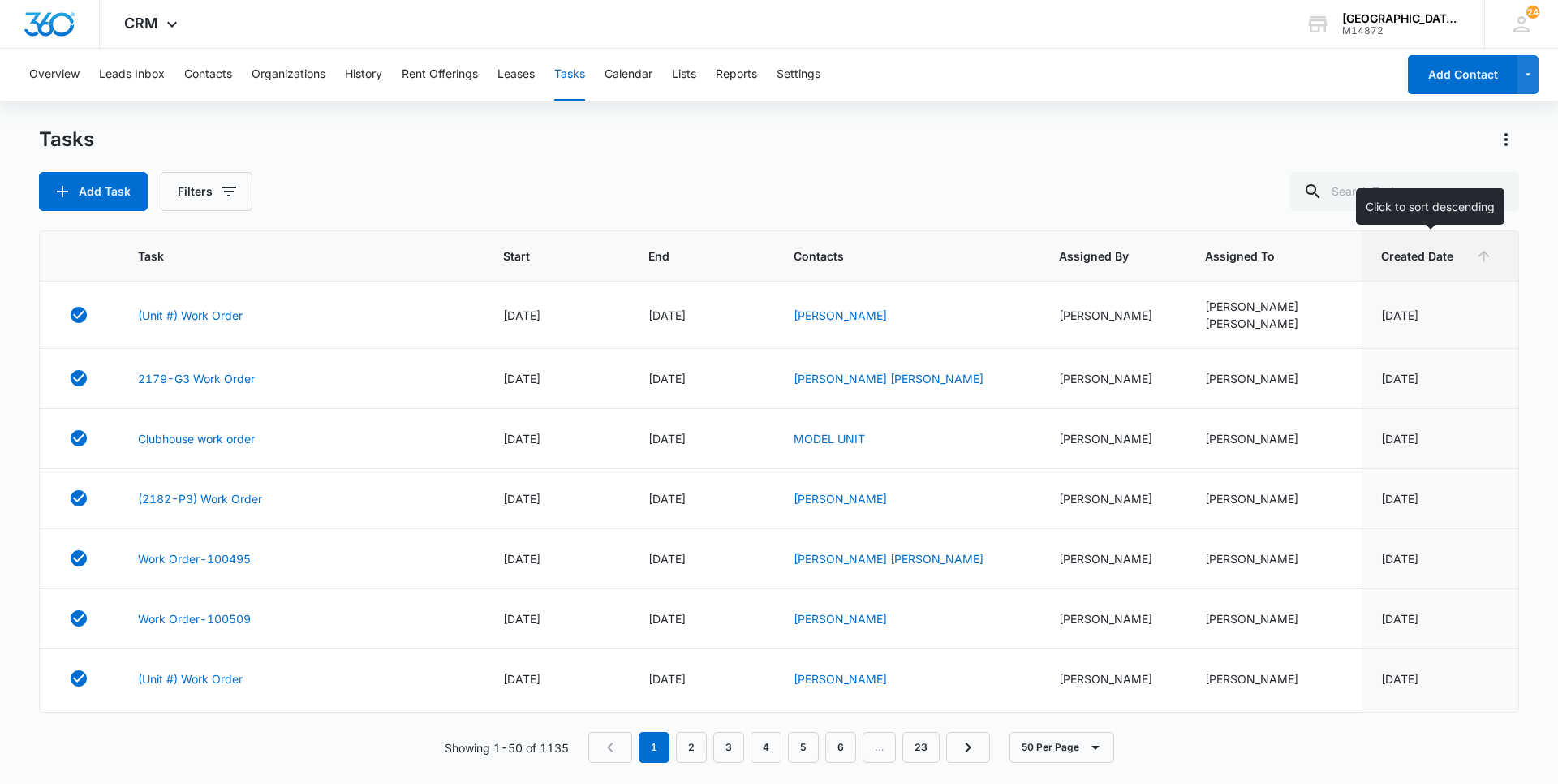
click at [1392, 261] on span "Created Date" at bounding box center [1426, 256] width 88 height 17
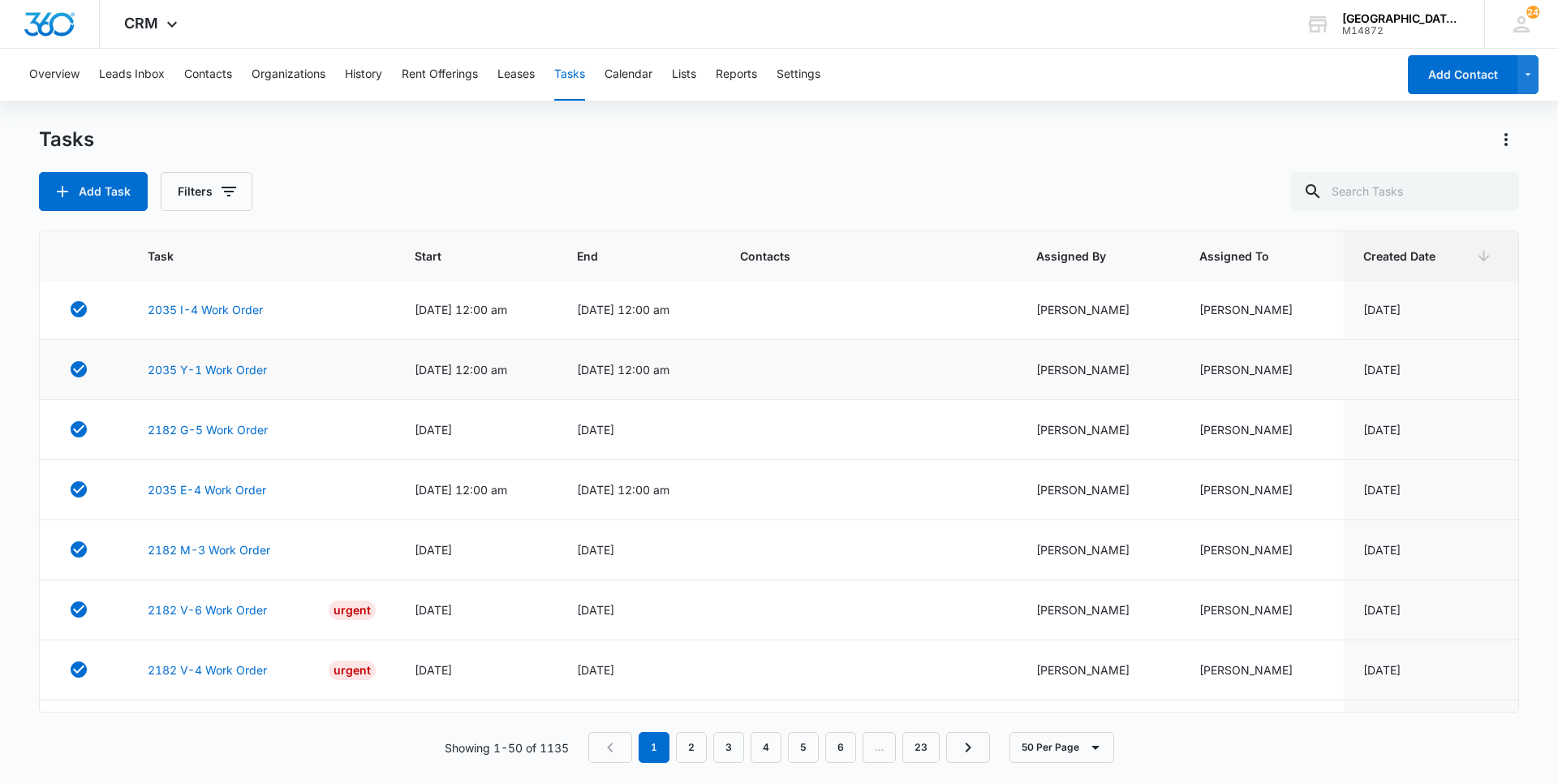
scroll to position [244, 0]
click at [194, 549] on link "2182 M-3 Work Order" at bounding box center [209, 548] width 122 height 17
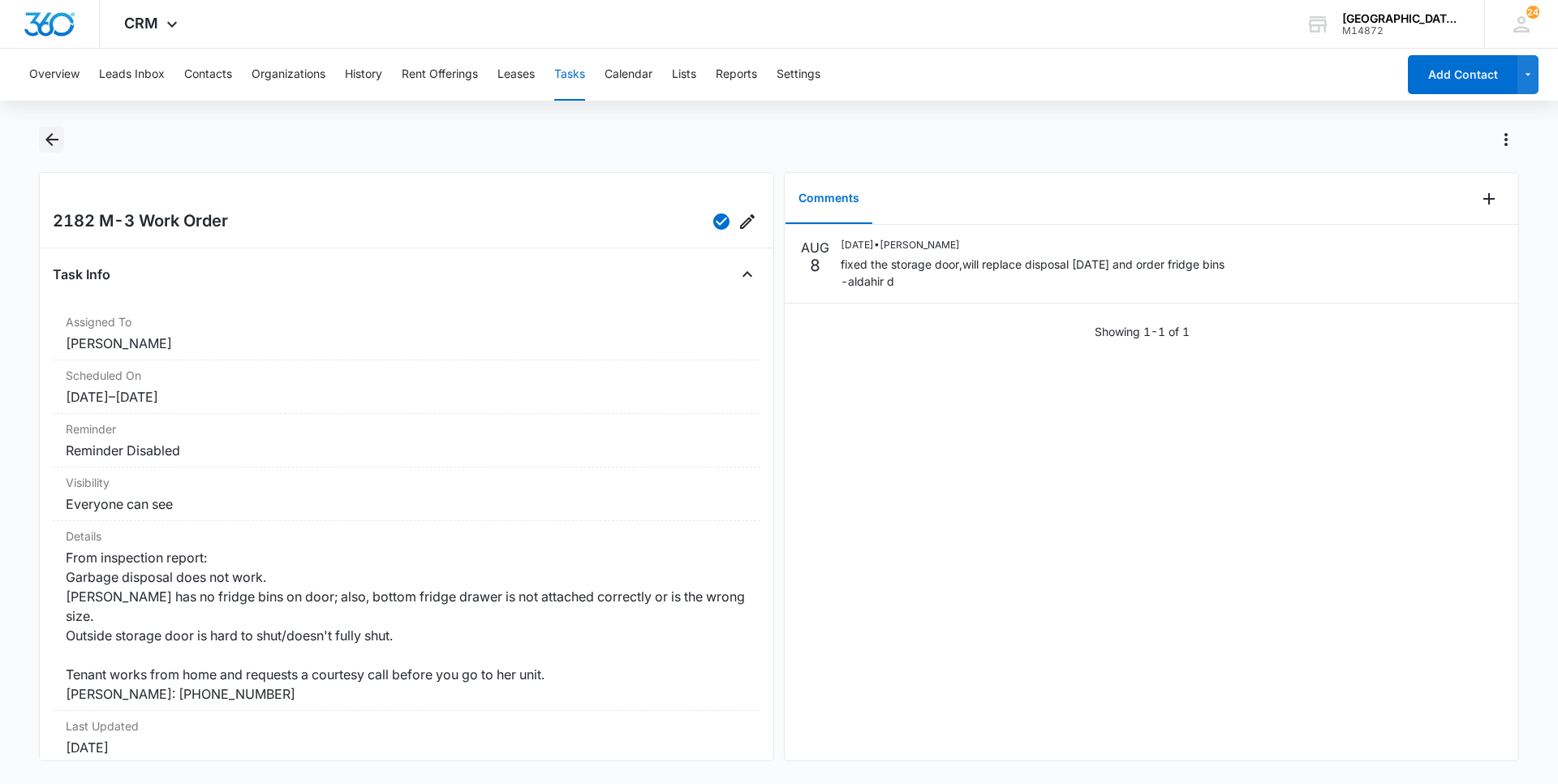
click at [62, 141] on button "Back" at bounding box center [52, 140] width 26 height 26
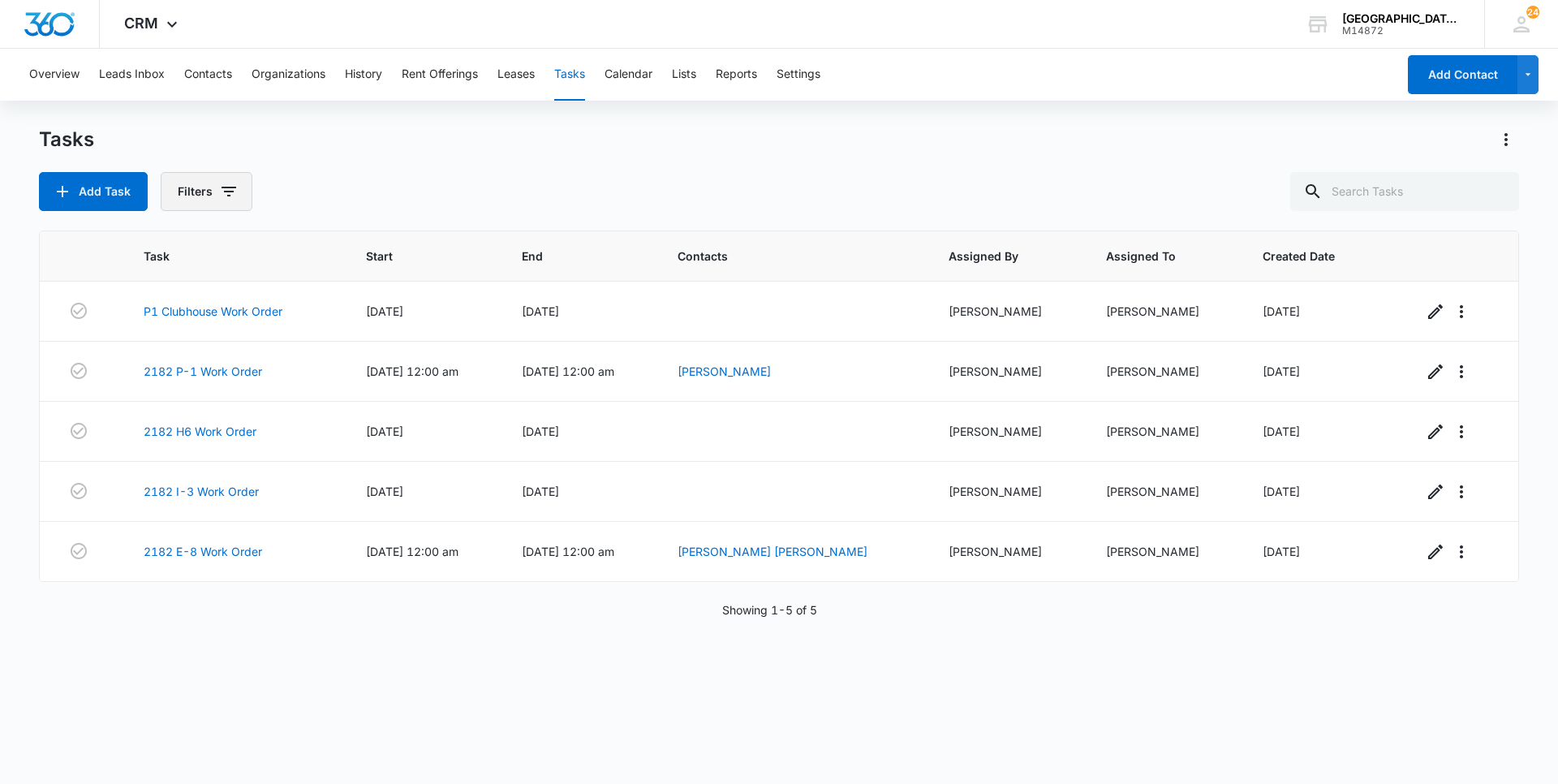
click at [182, 187] on button "Filters" at bounding box center [206, 192] width 91 height 39
click at [249, 385] on label "Complete" at bounding box center [273, 386] width 187 height 17
click at [181, 385] on input "Complete" at bounding box center [180, 385] width 1 height 1
radio input "false"
radio input "true"
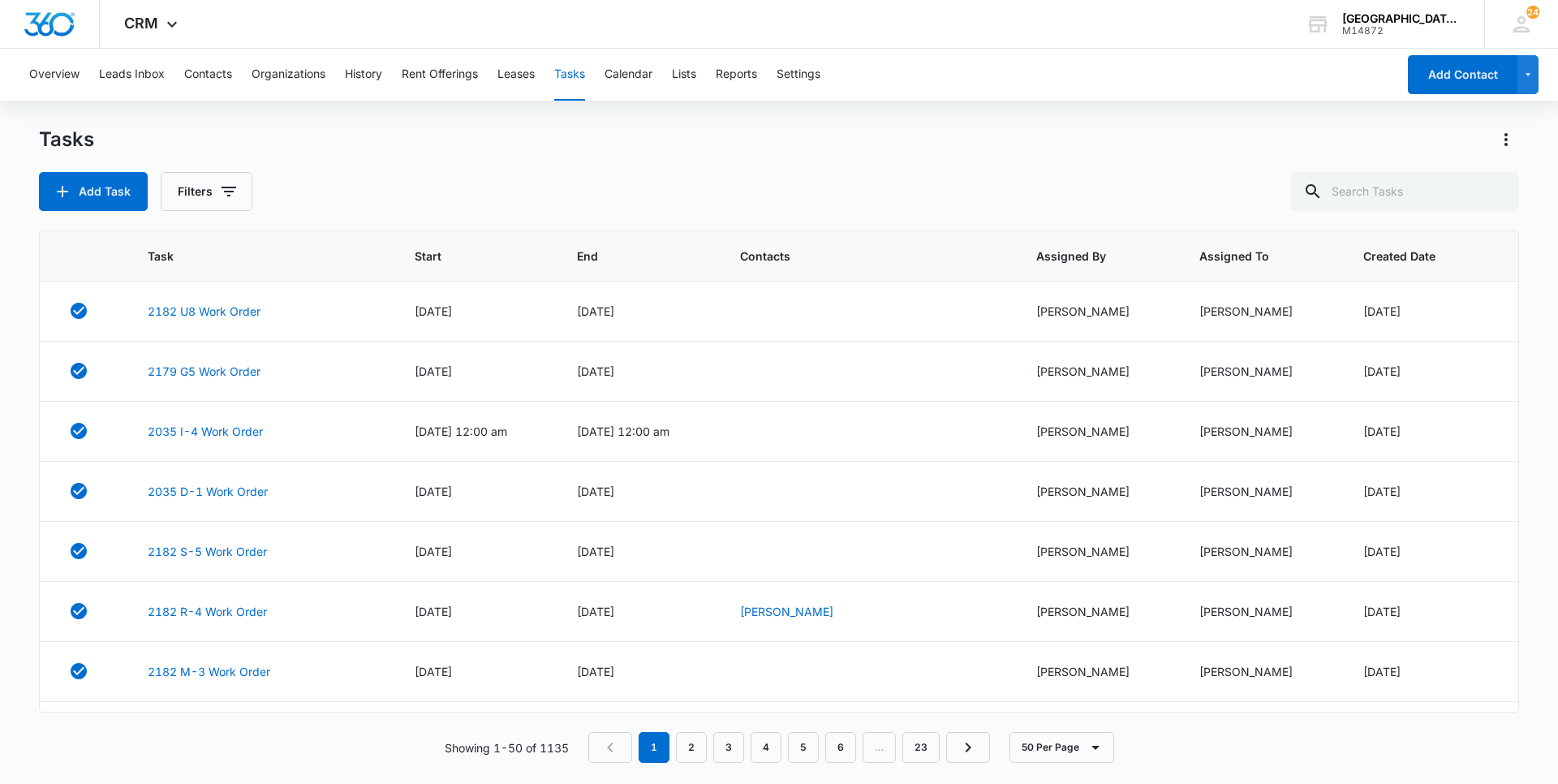
click at [528, 160] on div "Tasks Add Task Filters" at bounding box center [779, 169] width 1480 height 84
click at [83, 674] on icon "button" at bounding box center [78, 672] width 16 height 16
click at [205, 615] on link "2182 R-4 Work Order" at bounding box center [207, 612] width 120 height 17
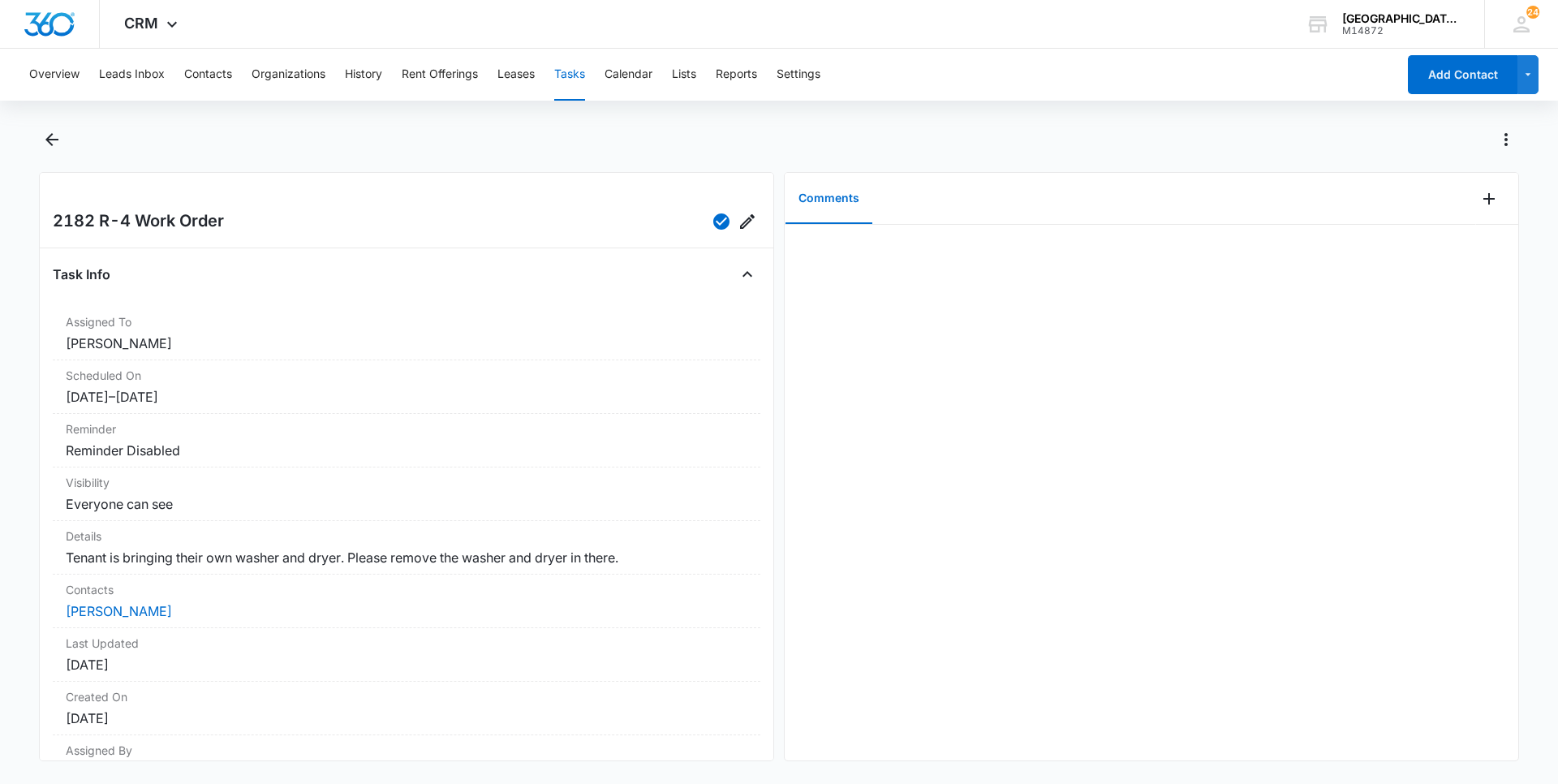
drag, startPoint x: 599, startPoint y: 534, endPoint x: 68, endPoint y: 140, distance: 661.2
click at [66, 139] on div at bounding box center [779, 150] width 1480 height 46
click at [52, 143] on icon "Back" at bounding box center [51, 139] width 19 height 19
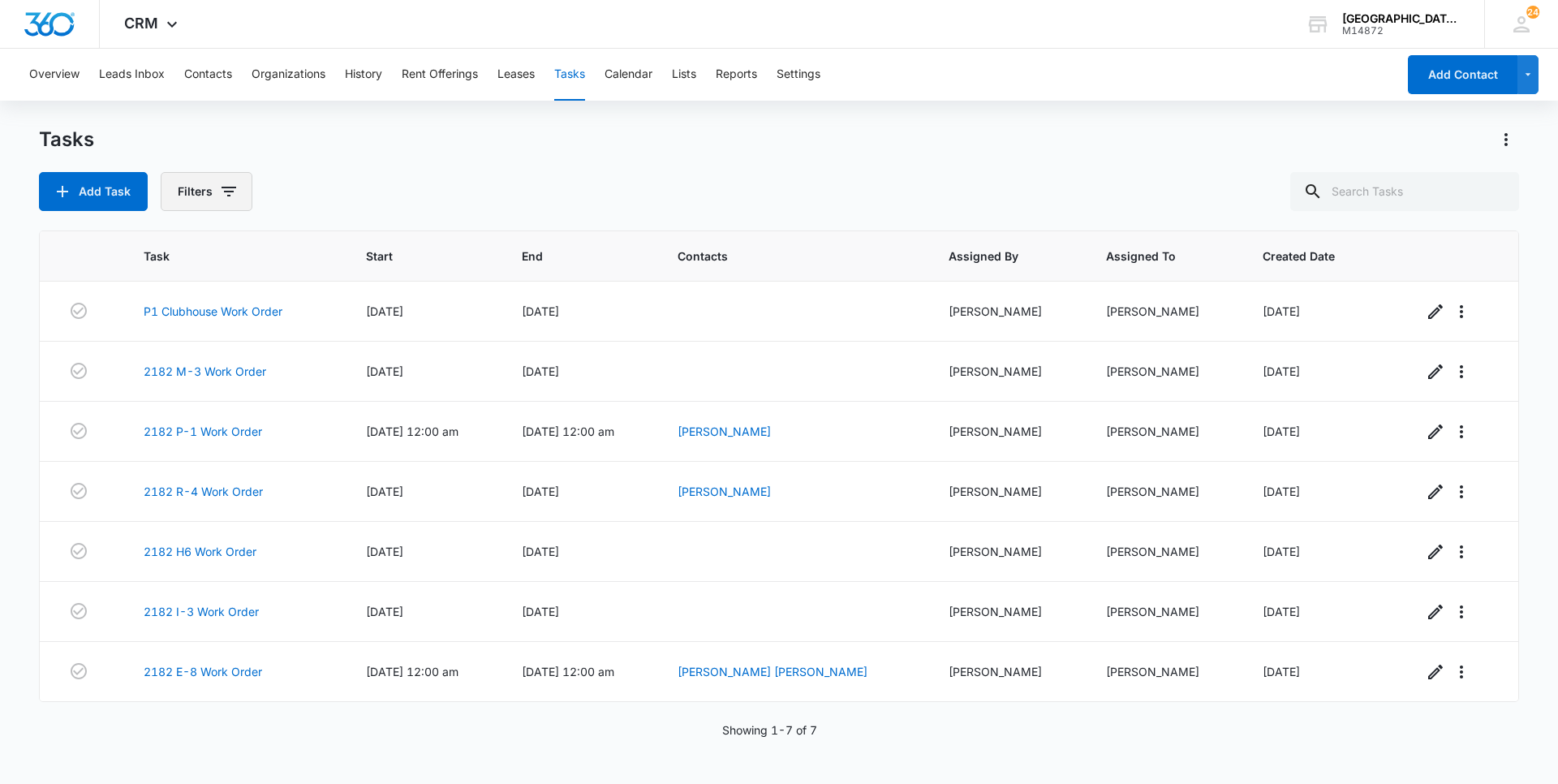
click at [190, 185] on button "Filters" at bounding box center [206, 192] width 91 height 39
click at [267, 380] on label "Complete" at bounding box center [273, 386] width 187 height 17
click at [181, 385] on input "Complete" at bounding box center [180, 385] width 1 height 1
radio input "false"
radio input "true"
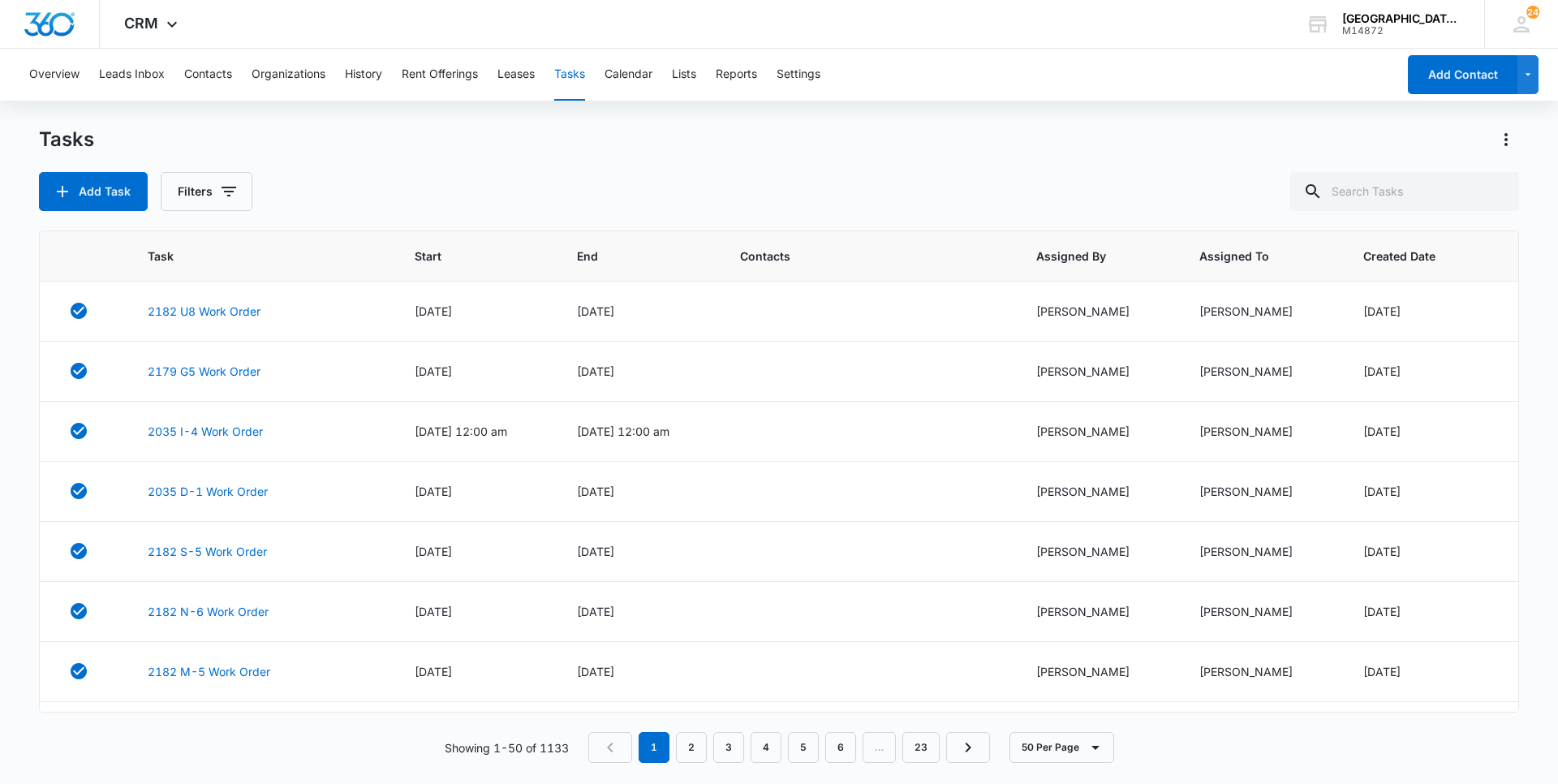
click at [430, 158] on div "Tasks Add Task Filters" at bounding box center [779, 169] width 1480 height 84
drag, startPoint x: 203, startPoint y: 182, endPoint x: 213, endPoint y: 193, distance: 14.9
click at [204, 183] on button "Filters" at bounding box center [206, 192] width 91 height 39
click at [244, 351] on label "Incomplete" at bounding box center [273, 359] width 187 height 17
drag, startPoint x: 244, startPoint y: 351, endPoint x: 230, endPoint y: 370, distance: 23.6
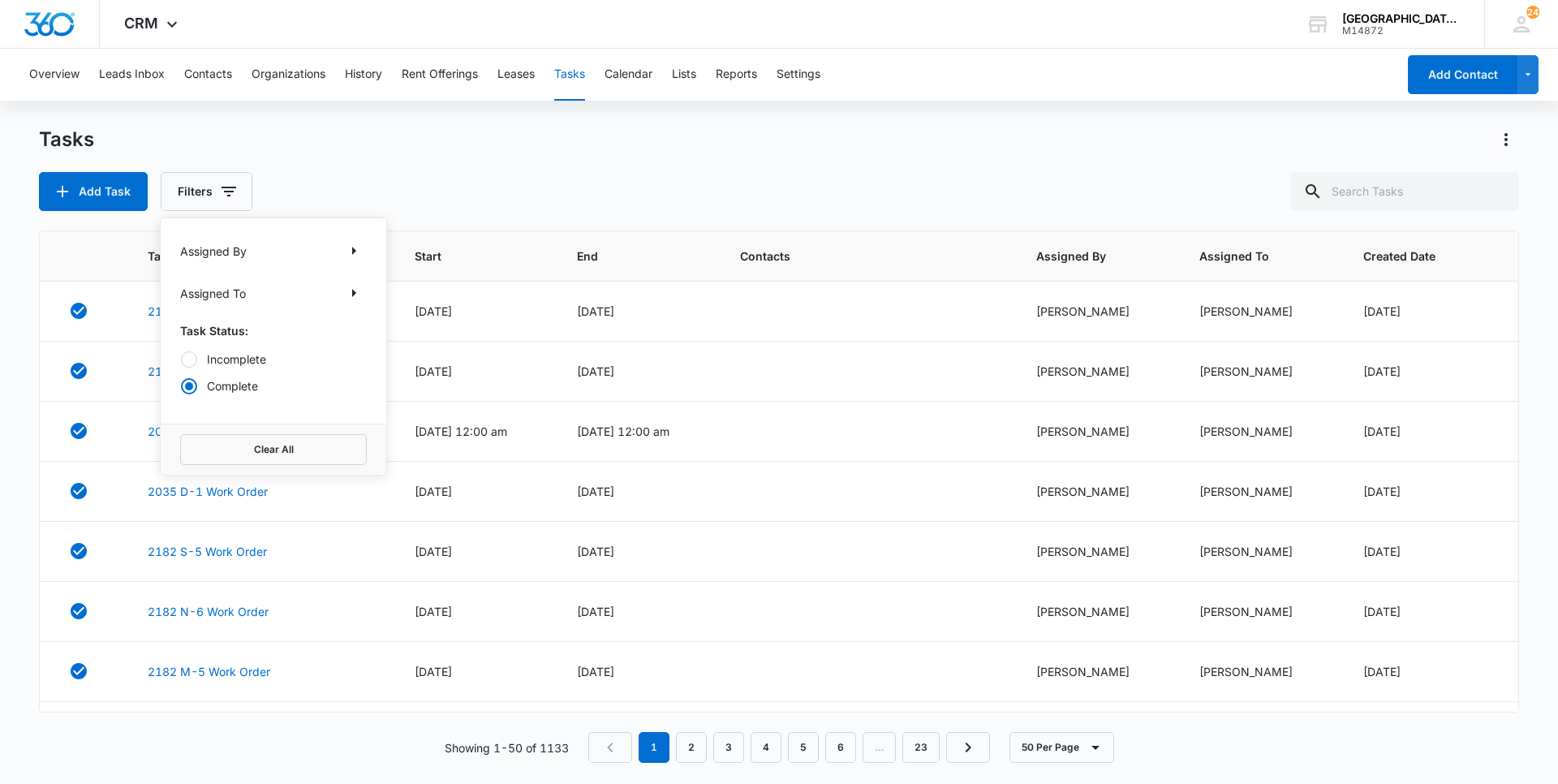
click at [230, 370] on div "Incomplete Complete" at bounding box center [273, 372] width 187 height 44
click at [231, 361] on label "Incomplete" at bounding box center [273, 359] width 187 height 17
click at [181, 360] on input "Incomplete" at bounding box center [180, 359] width 1 height 1
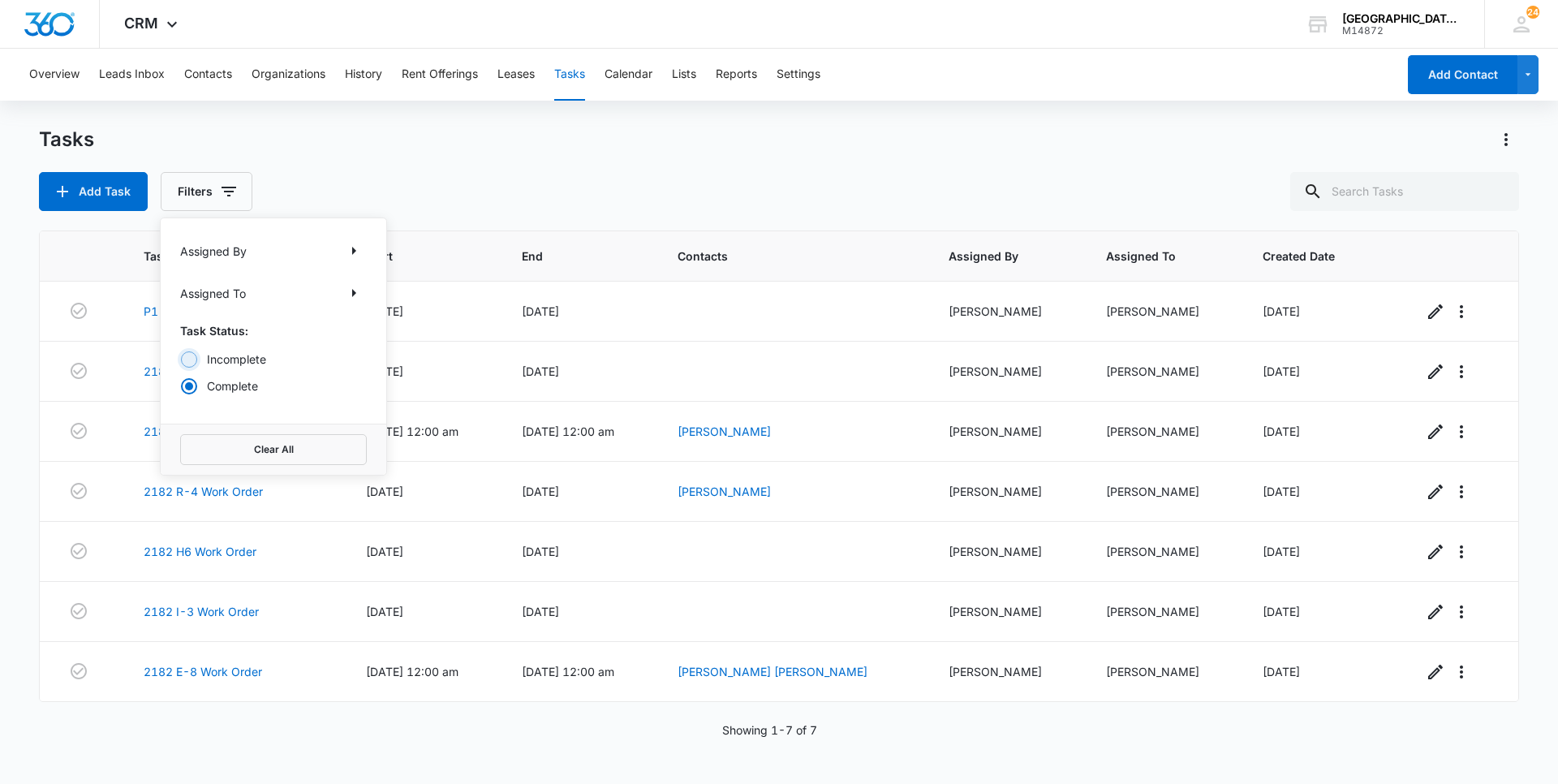
radio input "true"
click at [635, 156] on div "Tasks Add Task Filters Assigned By Assigned To Task Status: Incomplete Complete…" at bounding box center [779, 169] width 1480 height 84
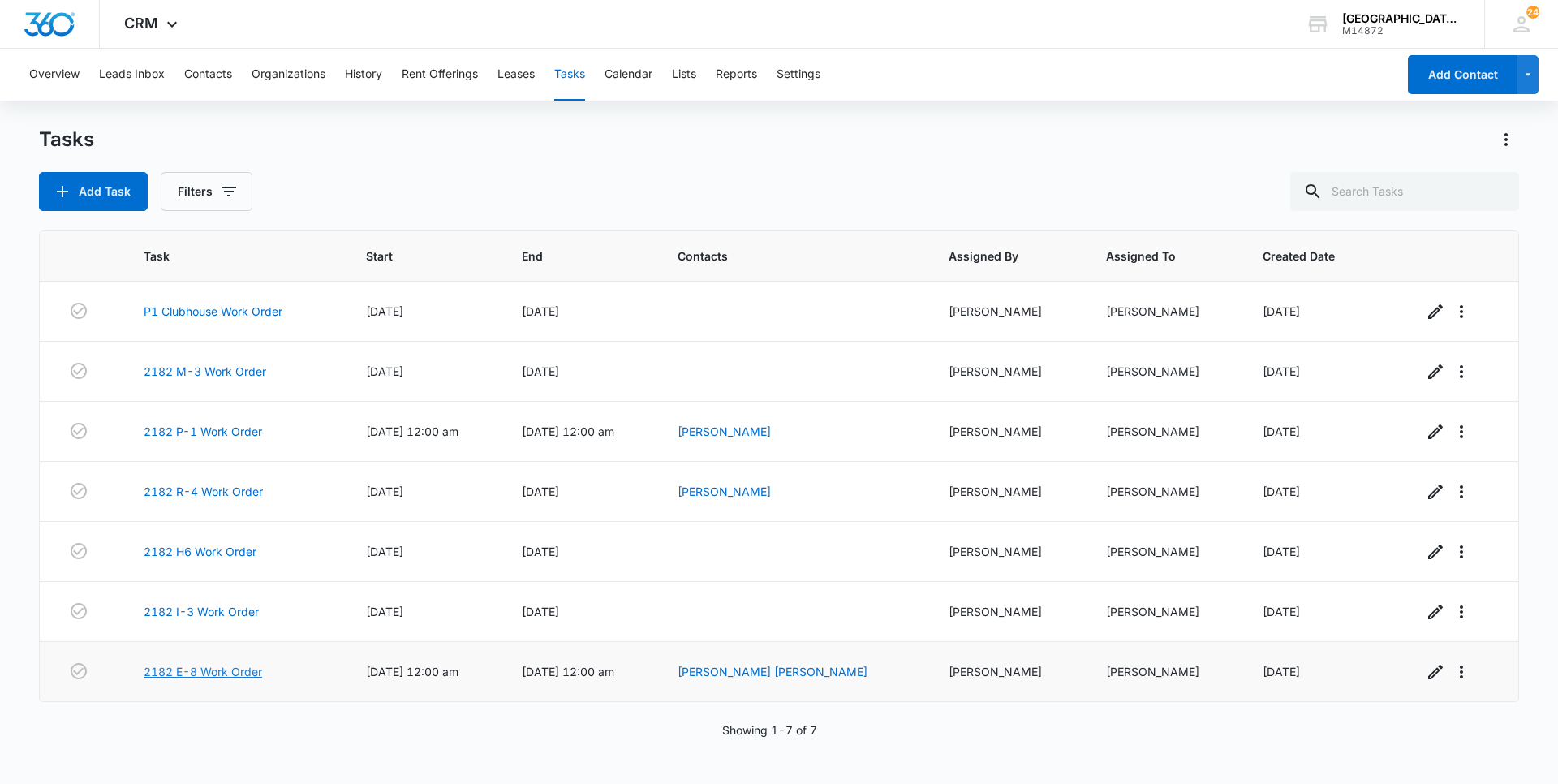
click at [231, 674] on link "2182 E-8 Work Order" at bounding box center [203, 672] width 119 height 17
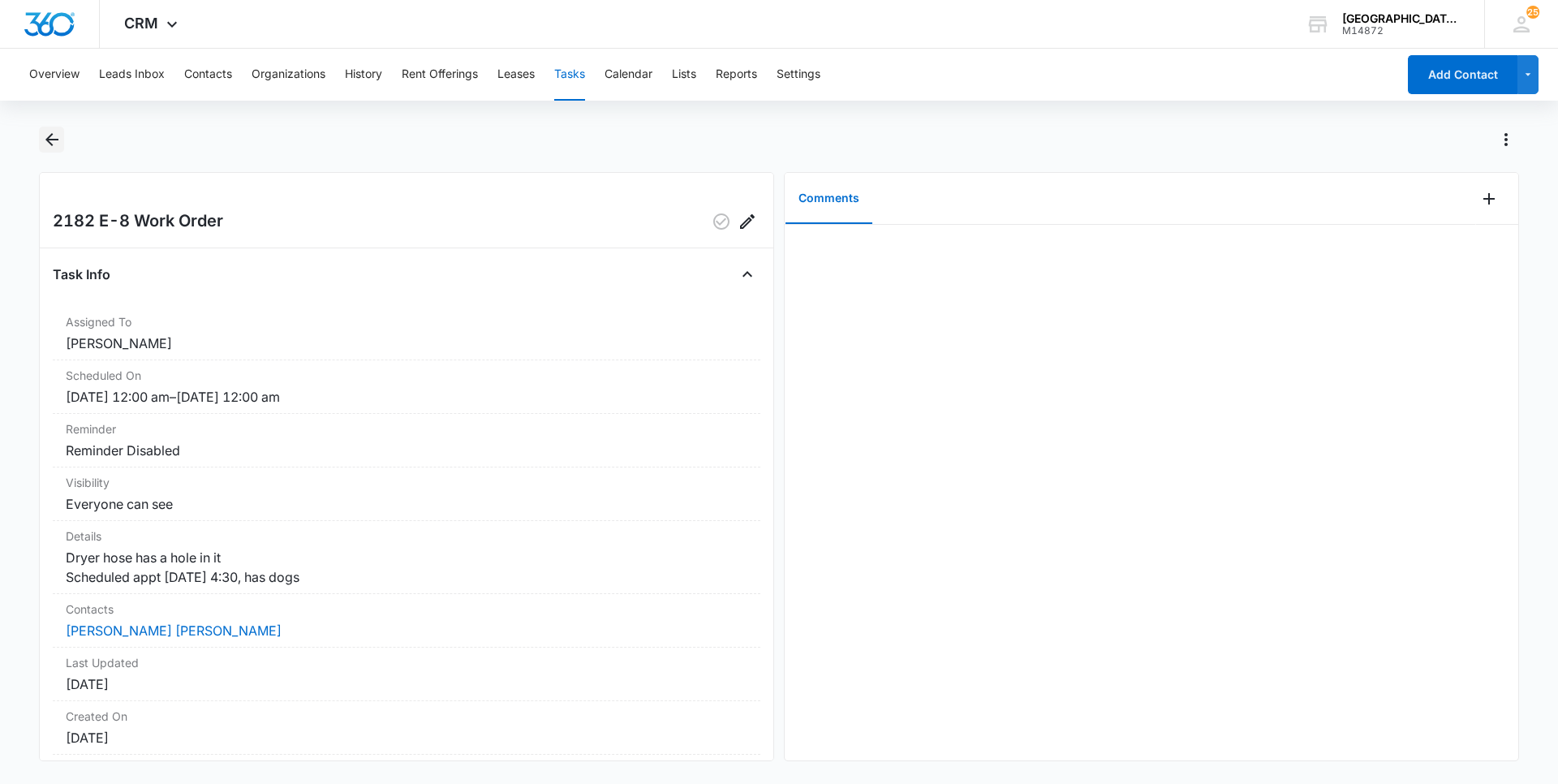
click at [48, 129] on button "Back" at bounding box center [52, 140] width 26 height 26
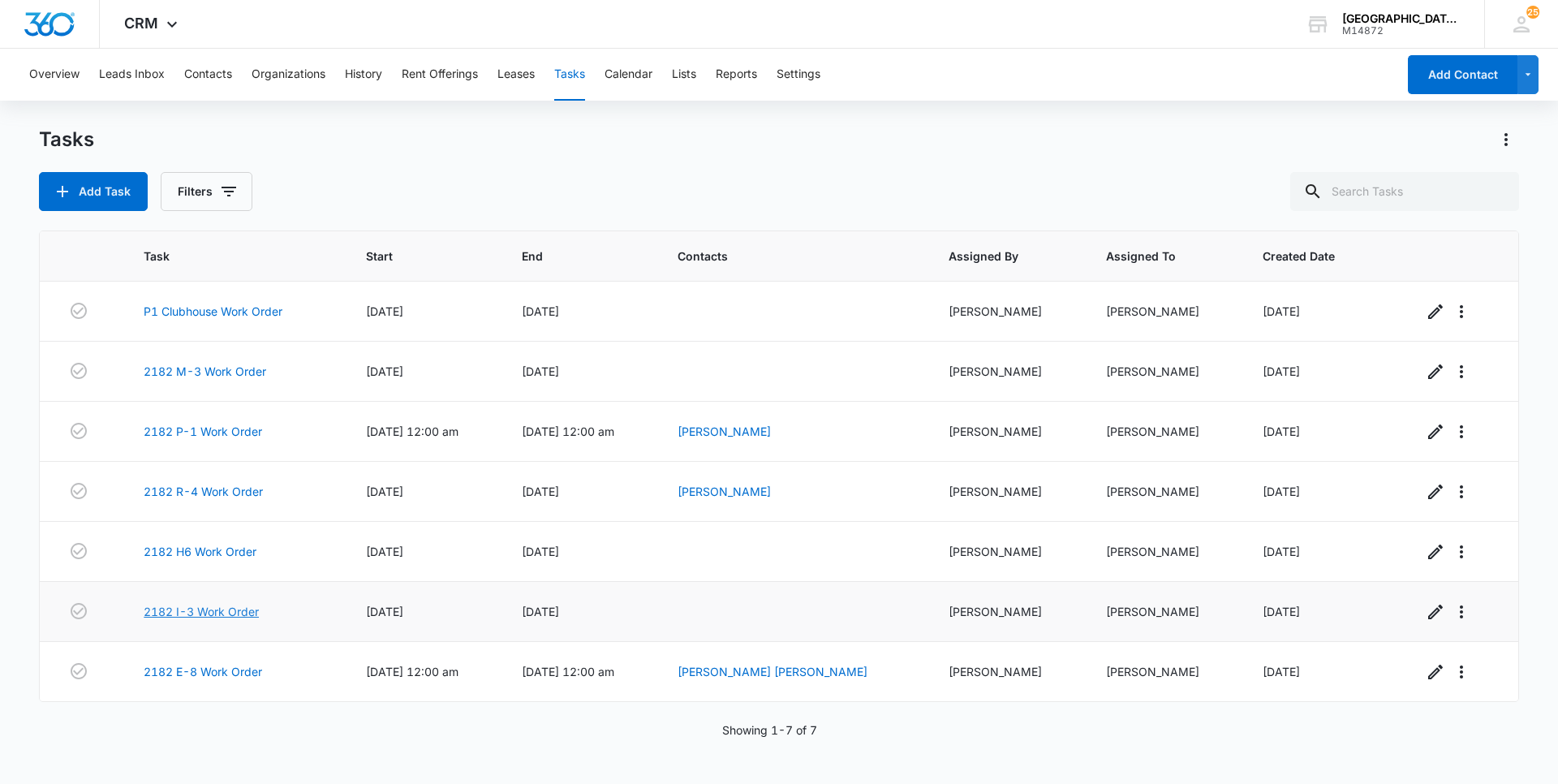
click at [201, 615] on link "2182 I-3 Work Order" at bounding box center [201, 612] width 115 height 17
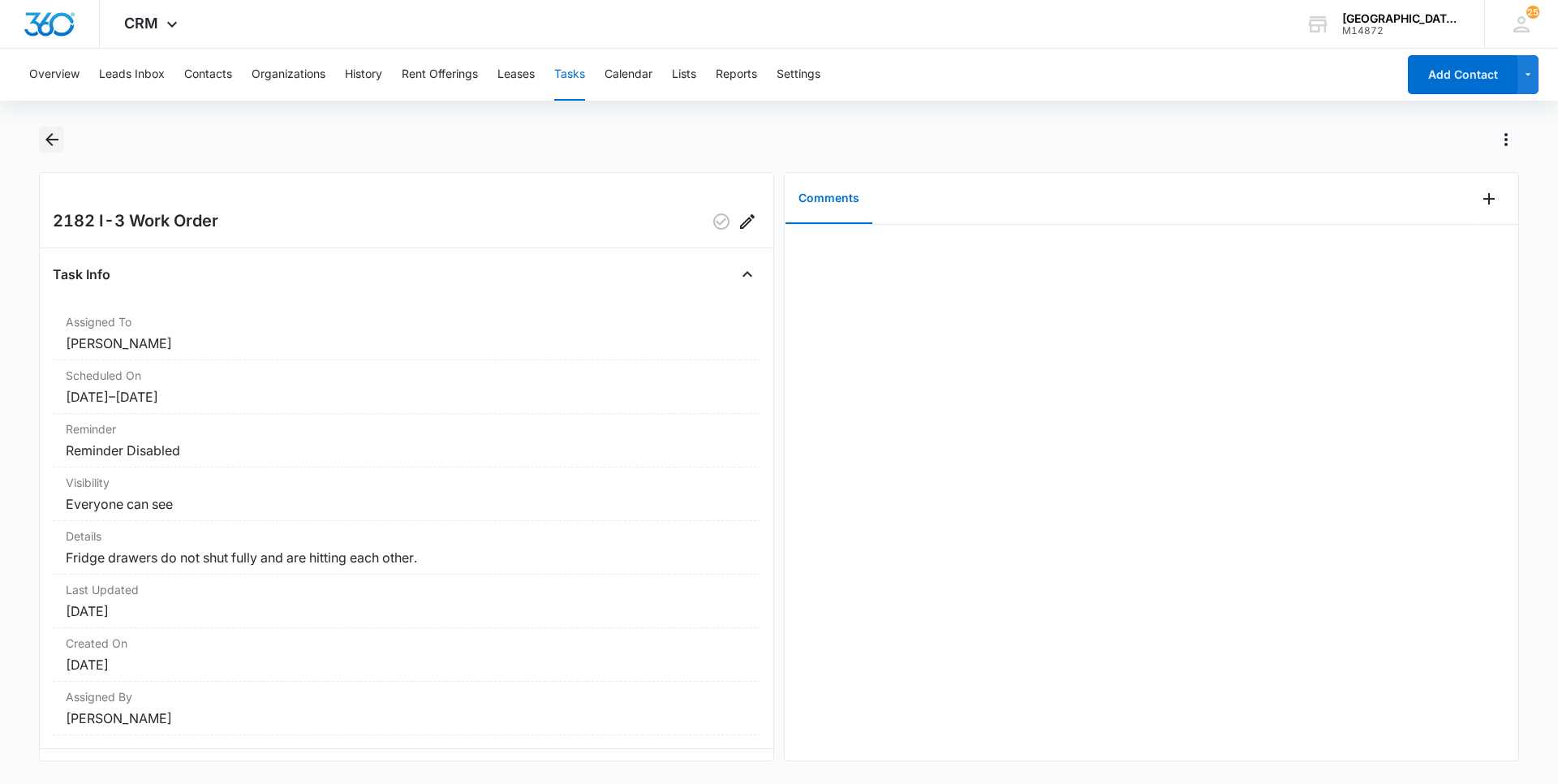
click at [55, 141] on icon "Back" at bounding box center [51, 139] width 19 height 19
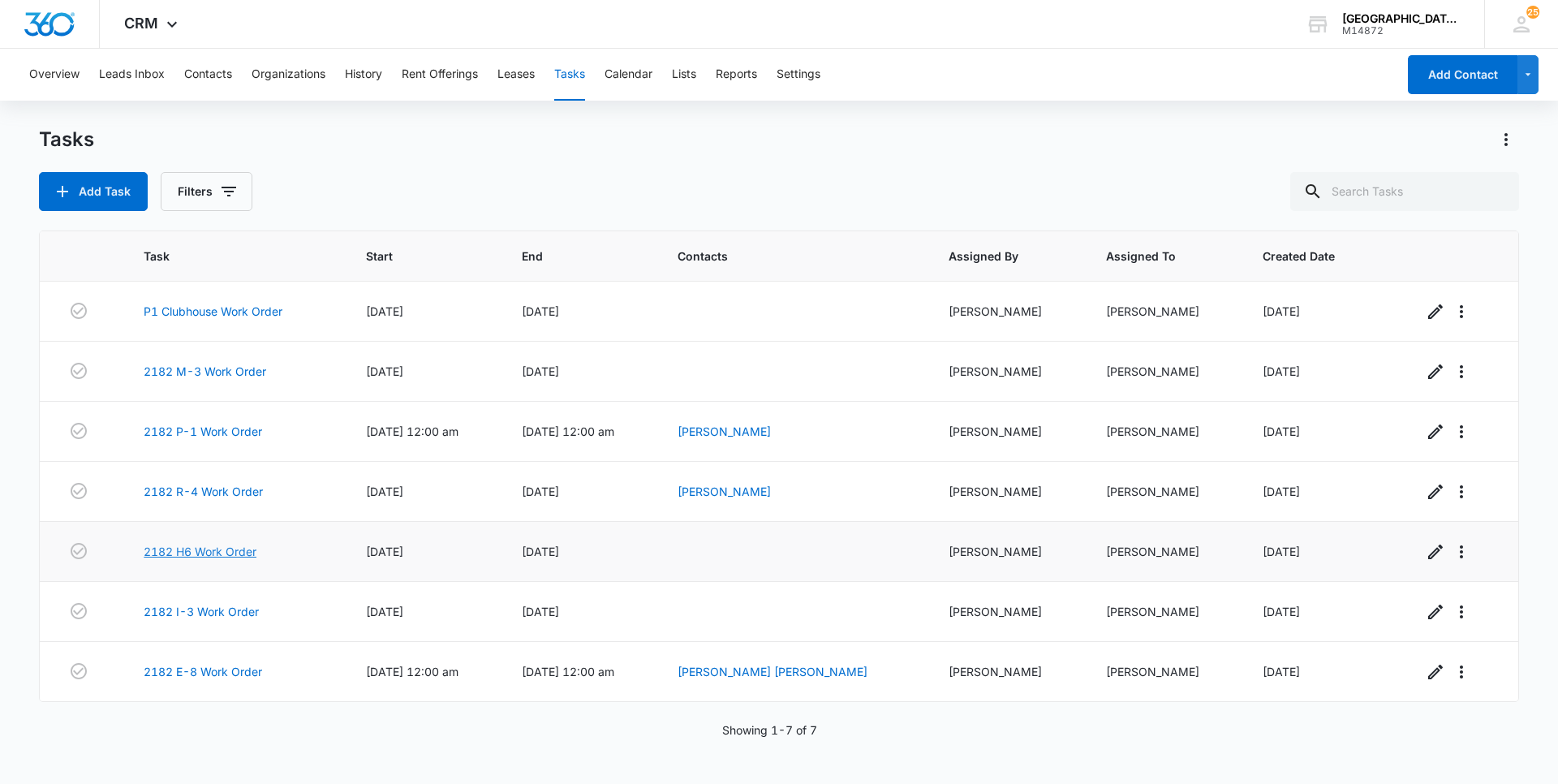
click at [213, 546] on link "2182 H6 Work Order" at bounding box center [200, 551] width 113 height 17
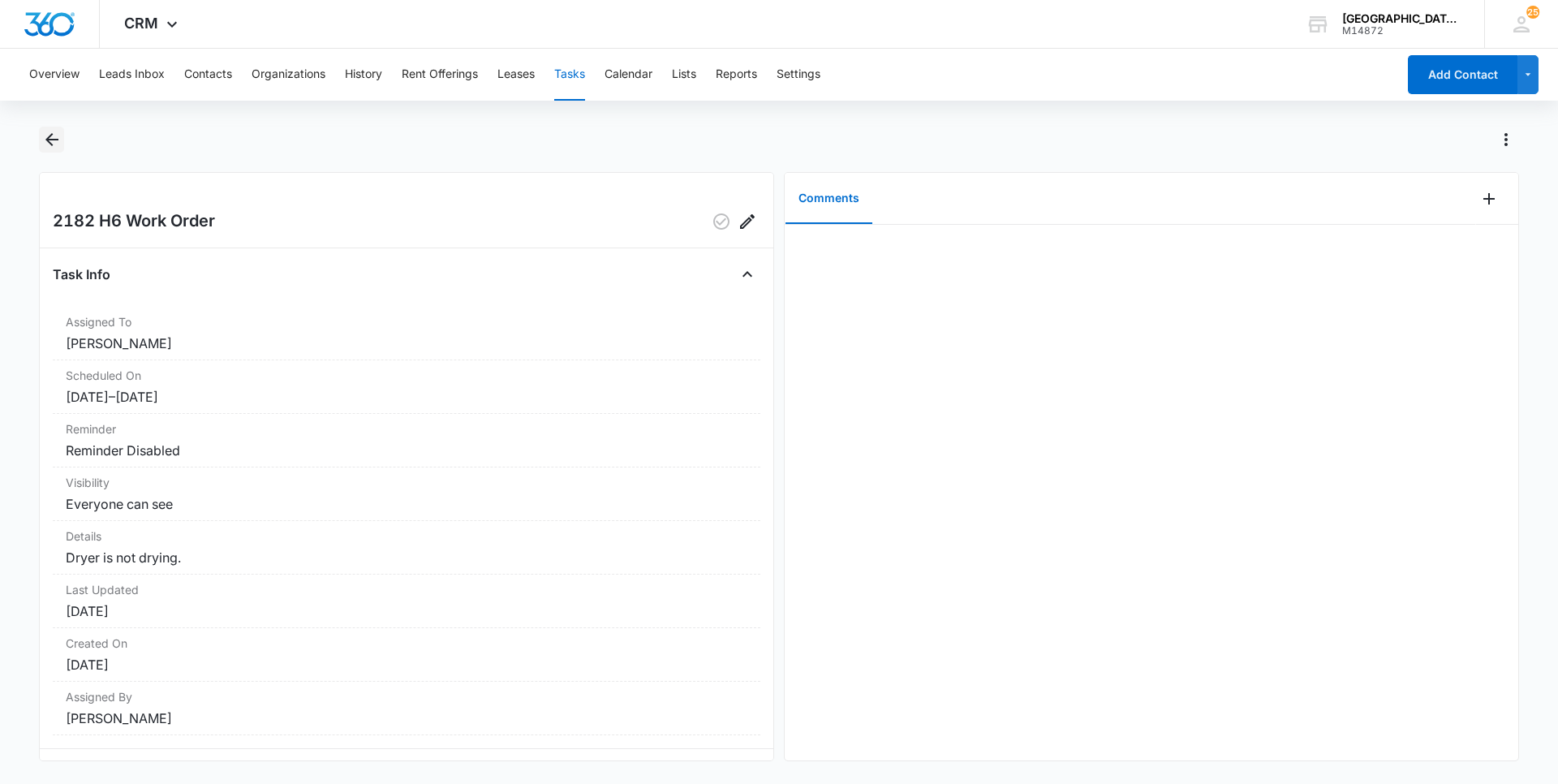
click at [40, 138] on button "Back" at bounding box center [52, 140] width 26 height 26
